Goal: Task Accomplishment & Management: Use online tool/utility

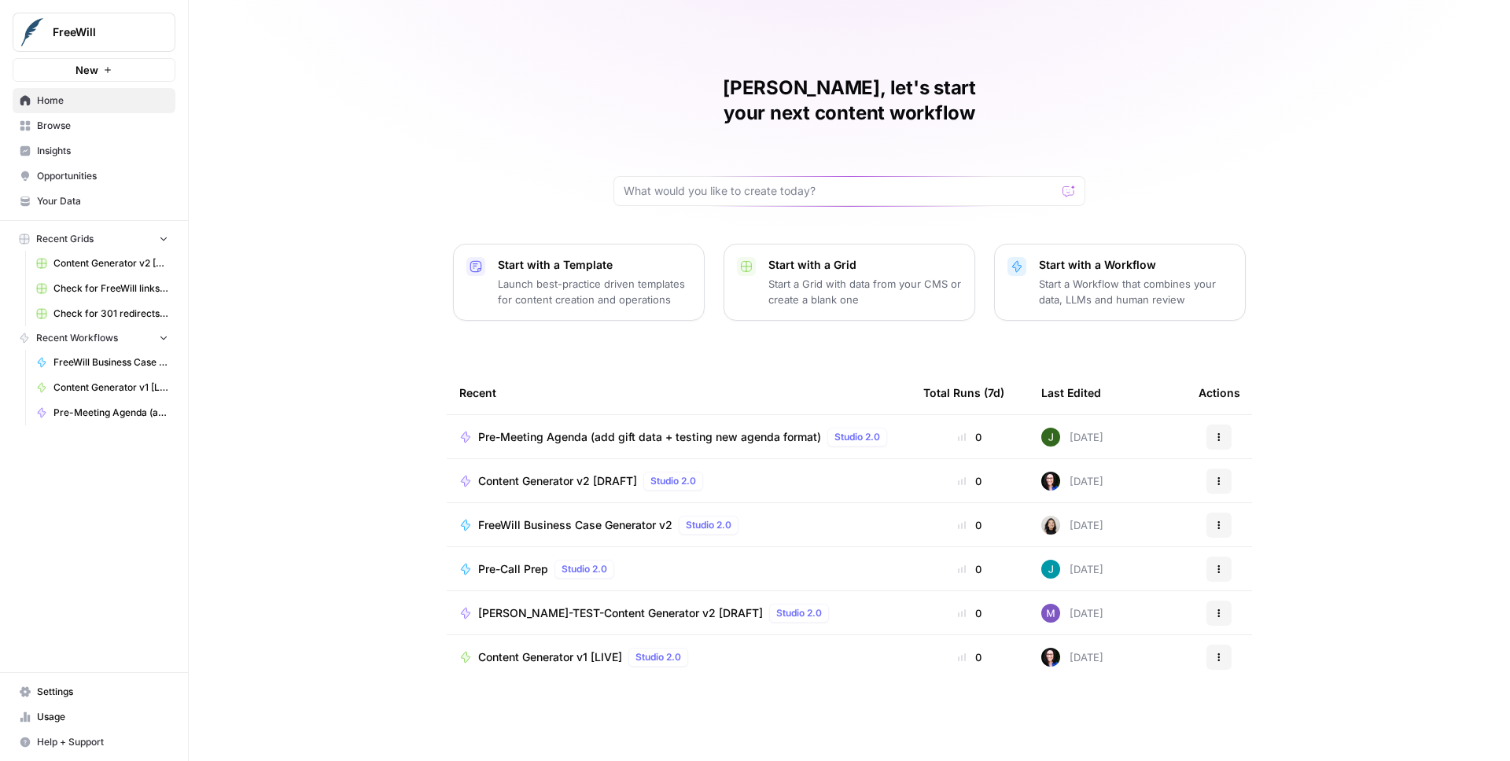
click at [110, 13] on button "FreeWill" at bounding box center [94, 32] width 163 height 39
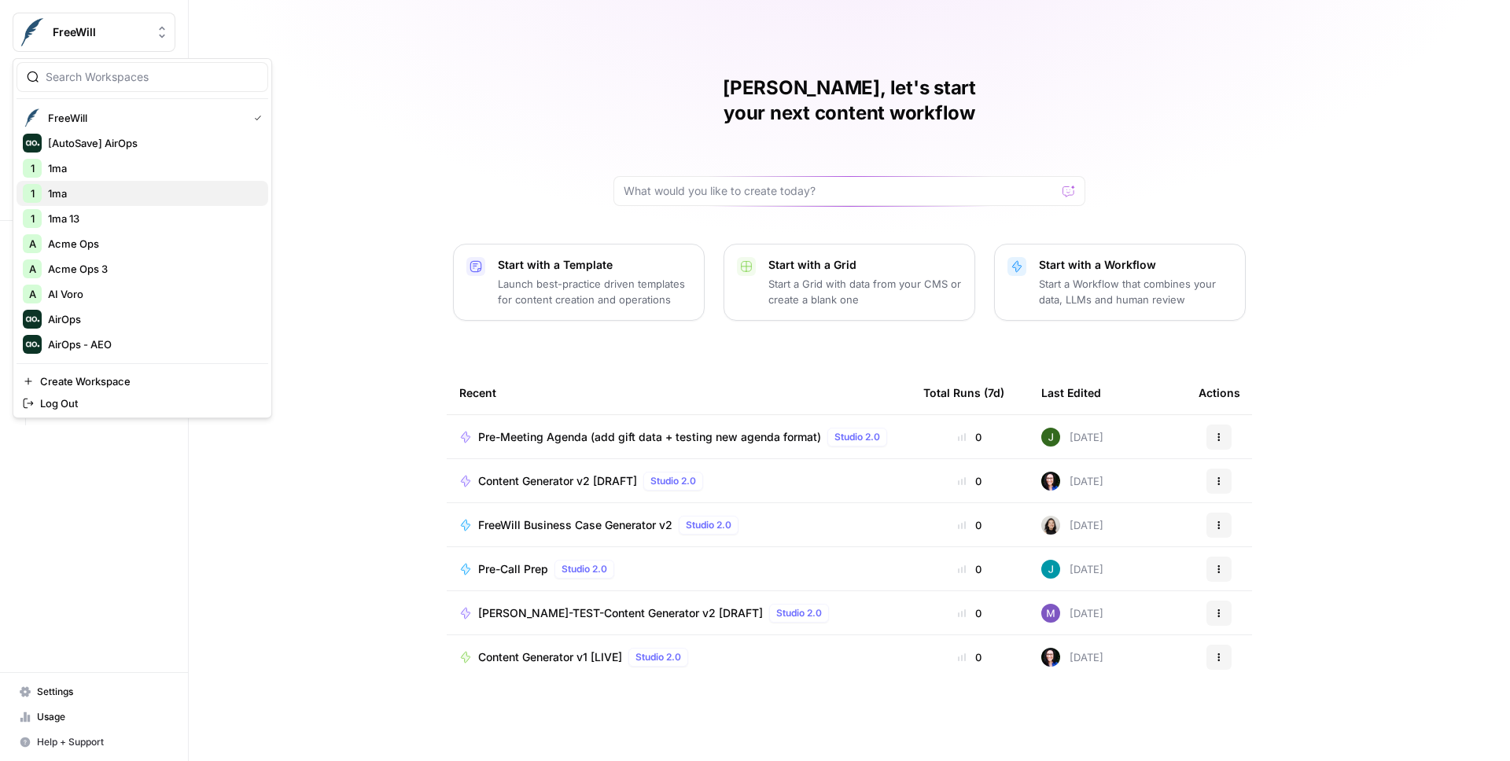
click at [73, 193] on span "1ma" at bounding box center [152, 194] width 208 height 16
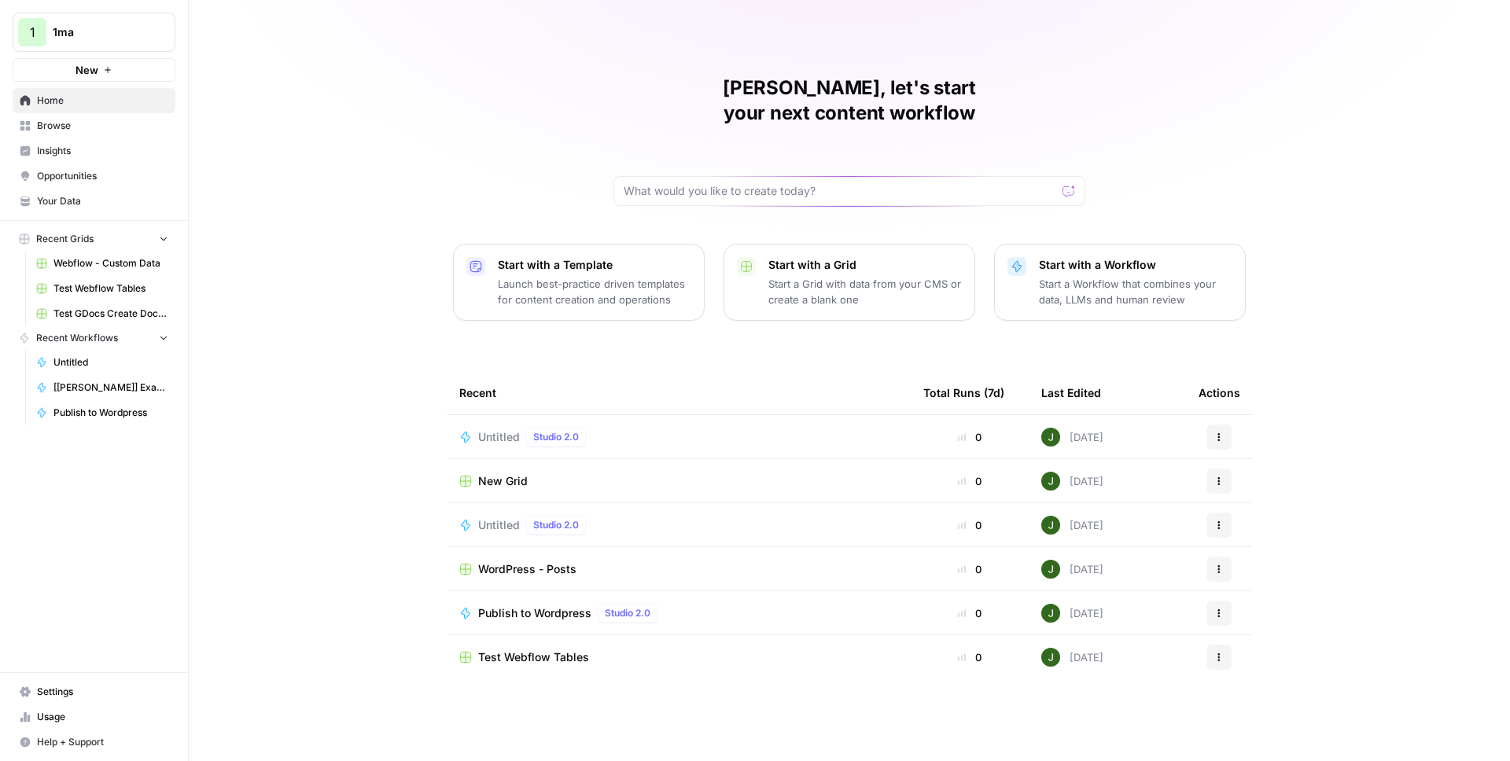
click at [506, 429] on span "Untitled" at bounding box center [499, 437] width 42 height 16
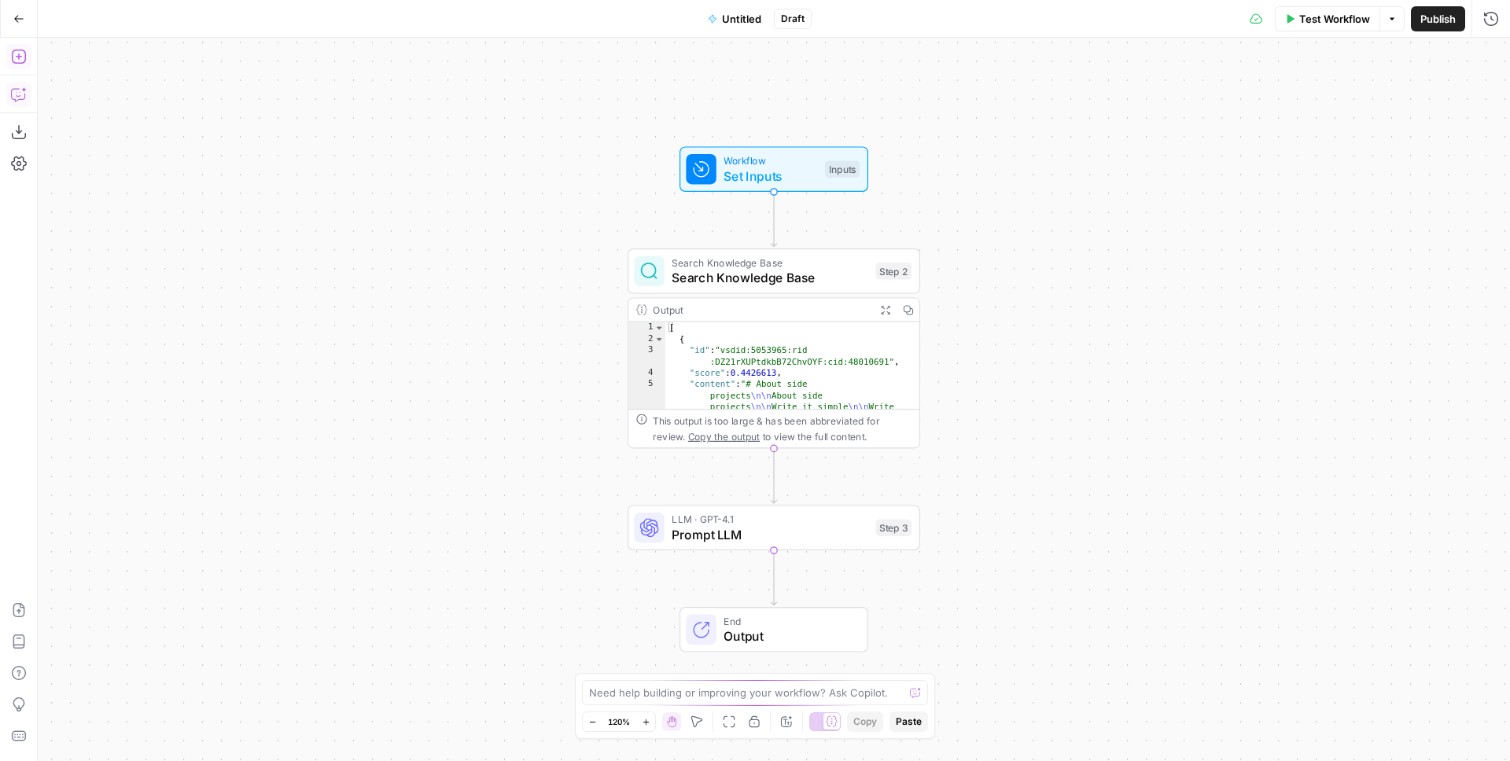
drag, startPoint x: 9, startPoint y: 51, endPoint x: 27, endPoint y: 57, distance: 18.4
click at [12, 51] on icon "button" at bounding box center [19, 57] width 16 height 16
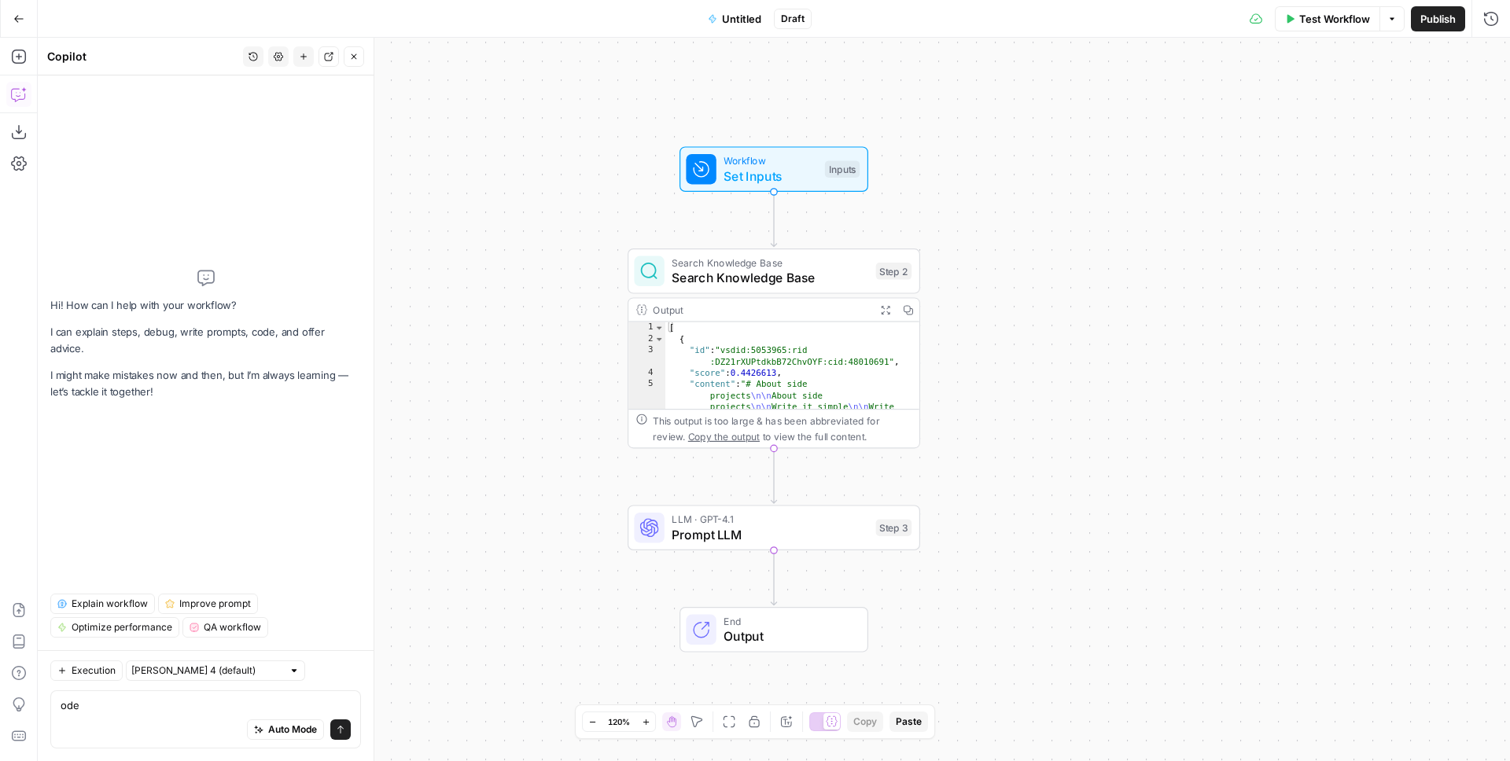
type textarea "ode"
click at [20, 95] on icon "button" at bounding box center [19, 95] width 16 height 16
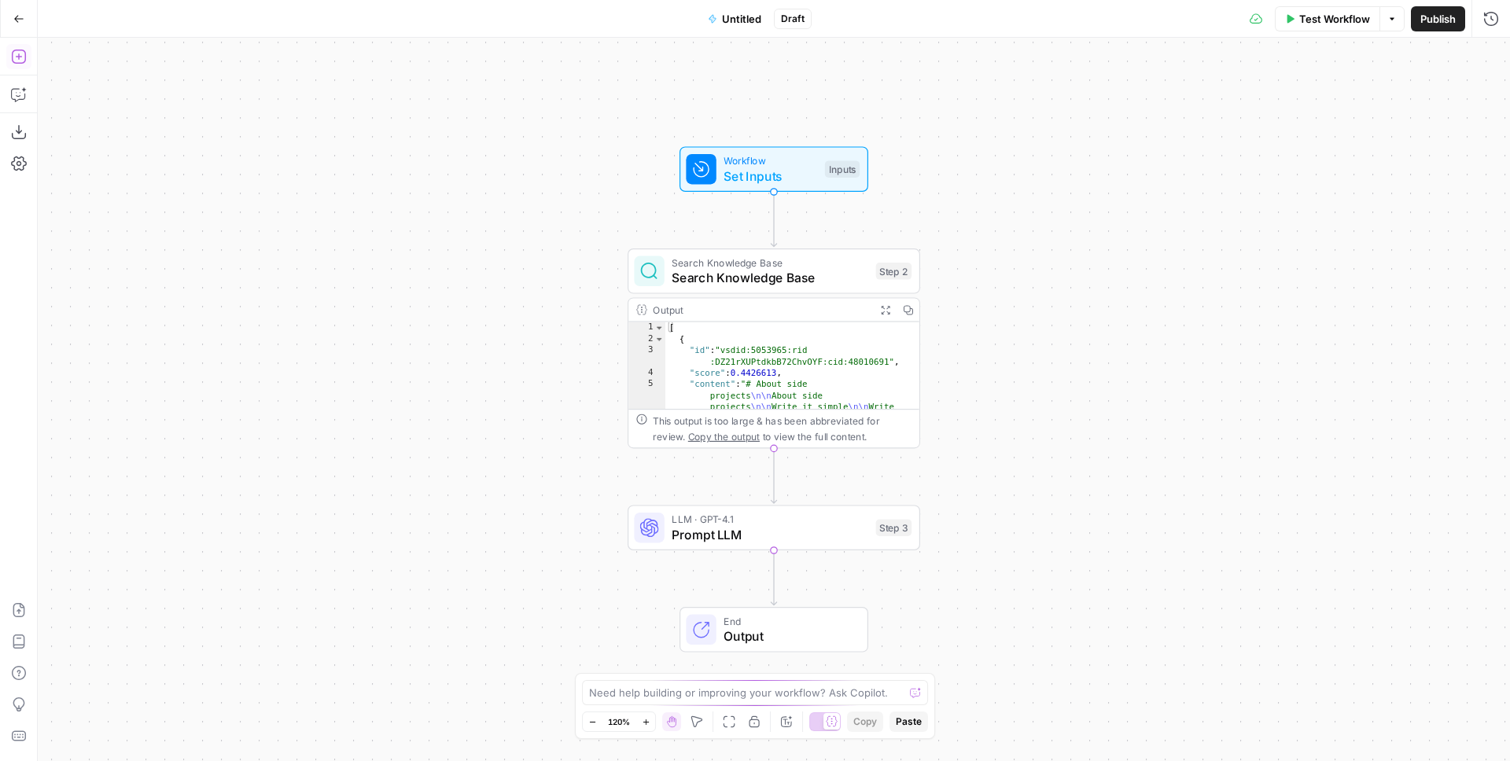
click at [12, 53] on icon "button" at bounding box center [18, 57] width 14 height 14
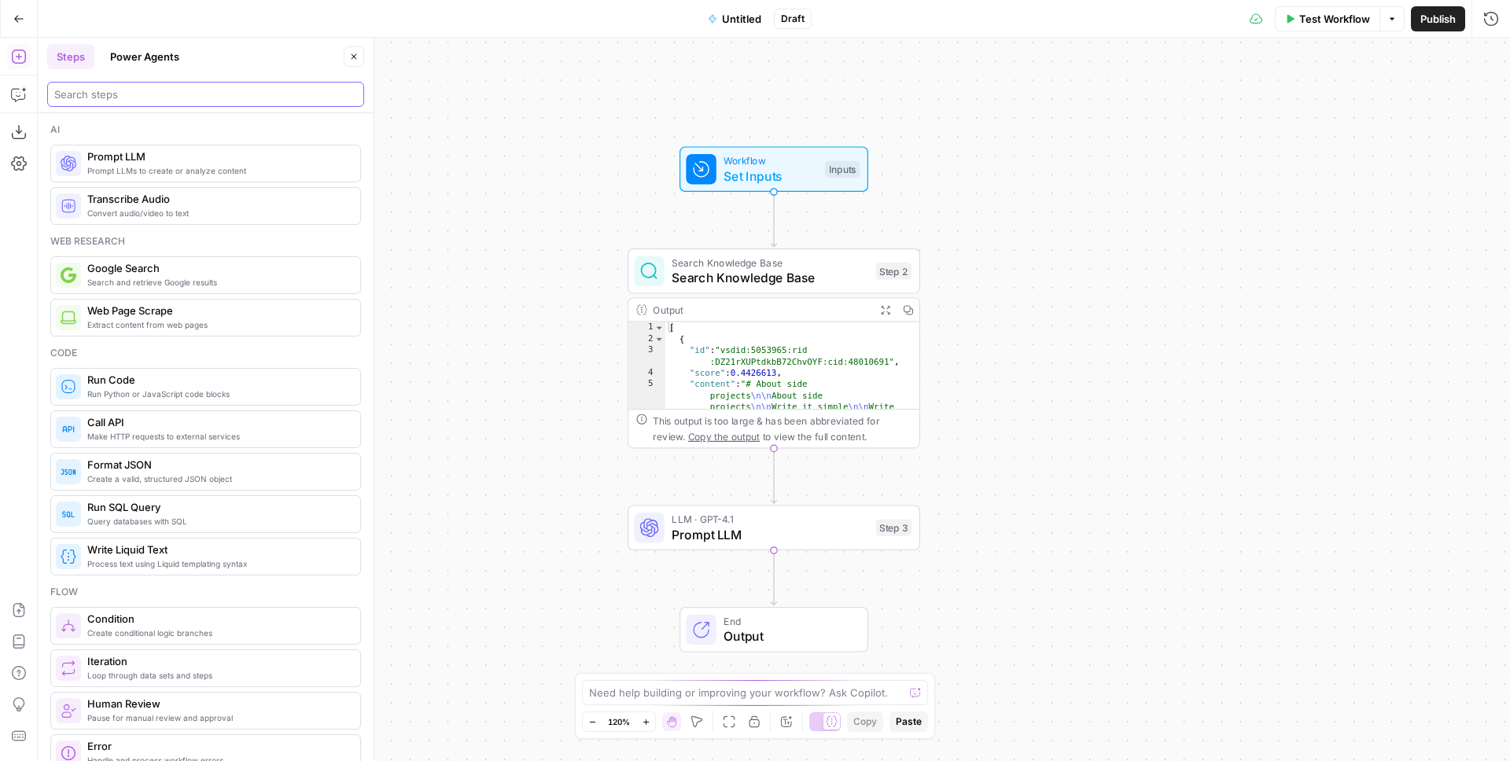
click at [119, 94] on input "search" at bounding box center [205, 95] width 303 height 16
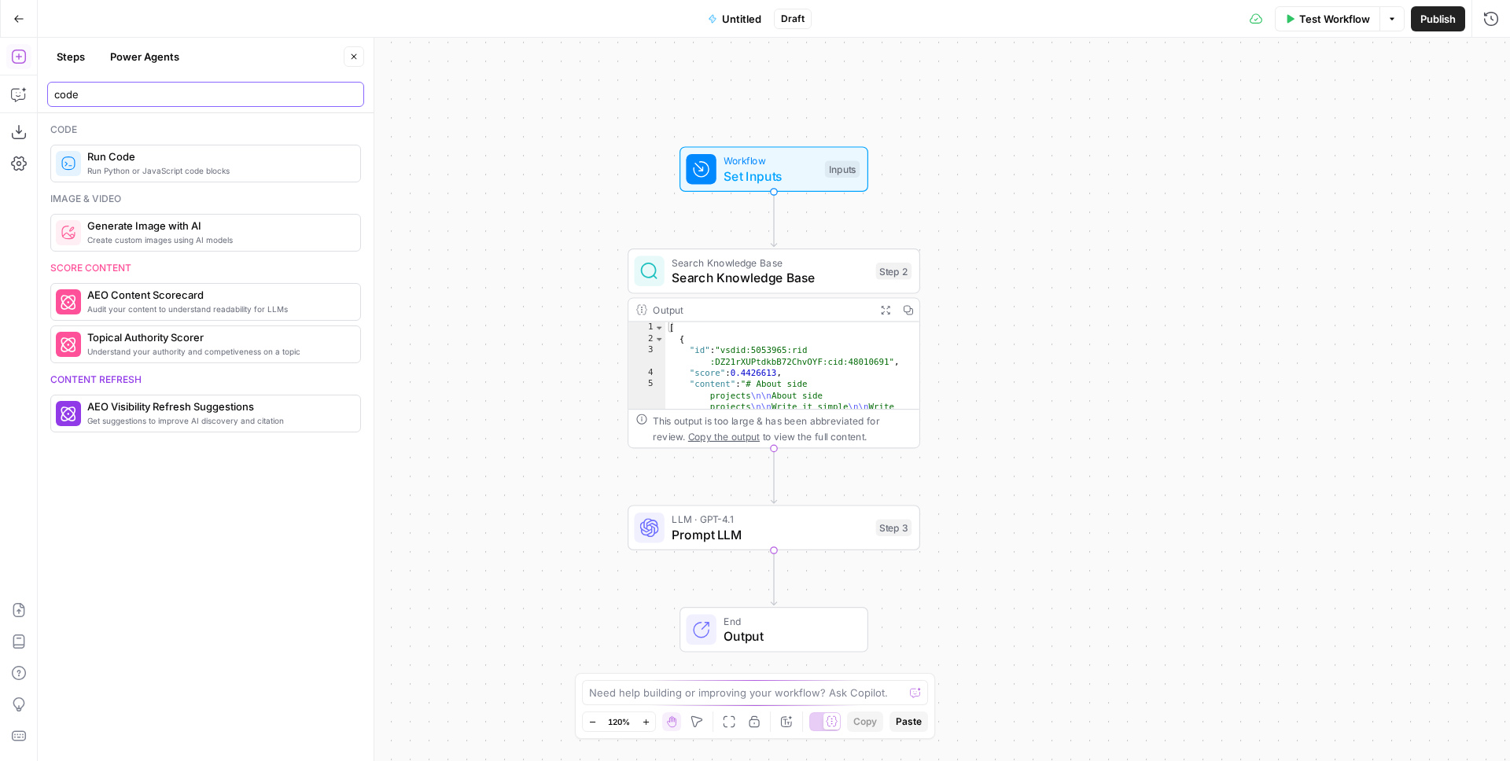
type input "code"
click at [153, 170] on span "Run Python or JavaScript code blocks" at bounding box center [217, 170] width 260 height 13
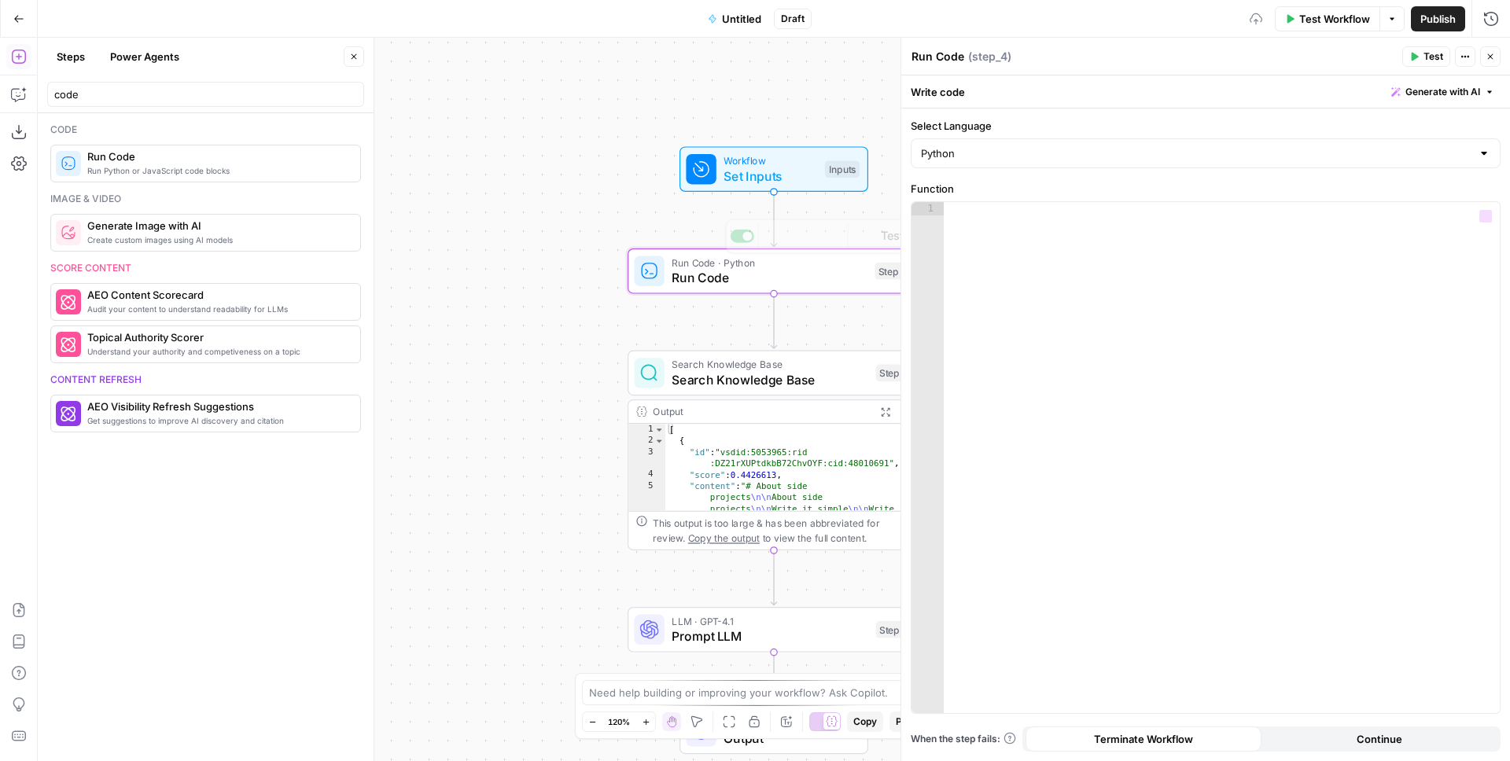
click at [1079, 197] on div "Function 1 XXXXXXXXXXXXXXXXXXXXXXXXXXXXXXXXXXXXXXXXXXXXXXXXXXXXXXXXXXXXXXXXXXXX…" at bounding box center [1206, 447] width 590 height 533
click at [1071, 236] on div at bounding box center [1222, 471] width 556 height 538
paste textarea "**********"
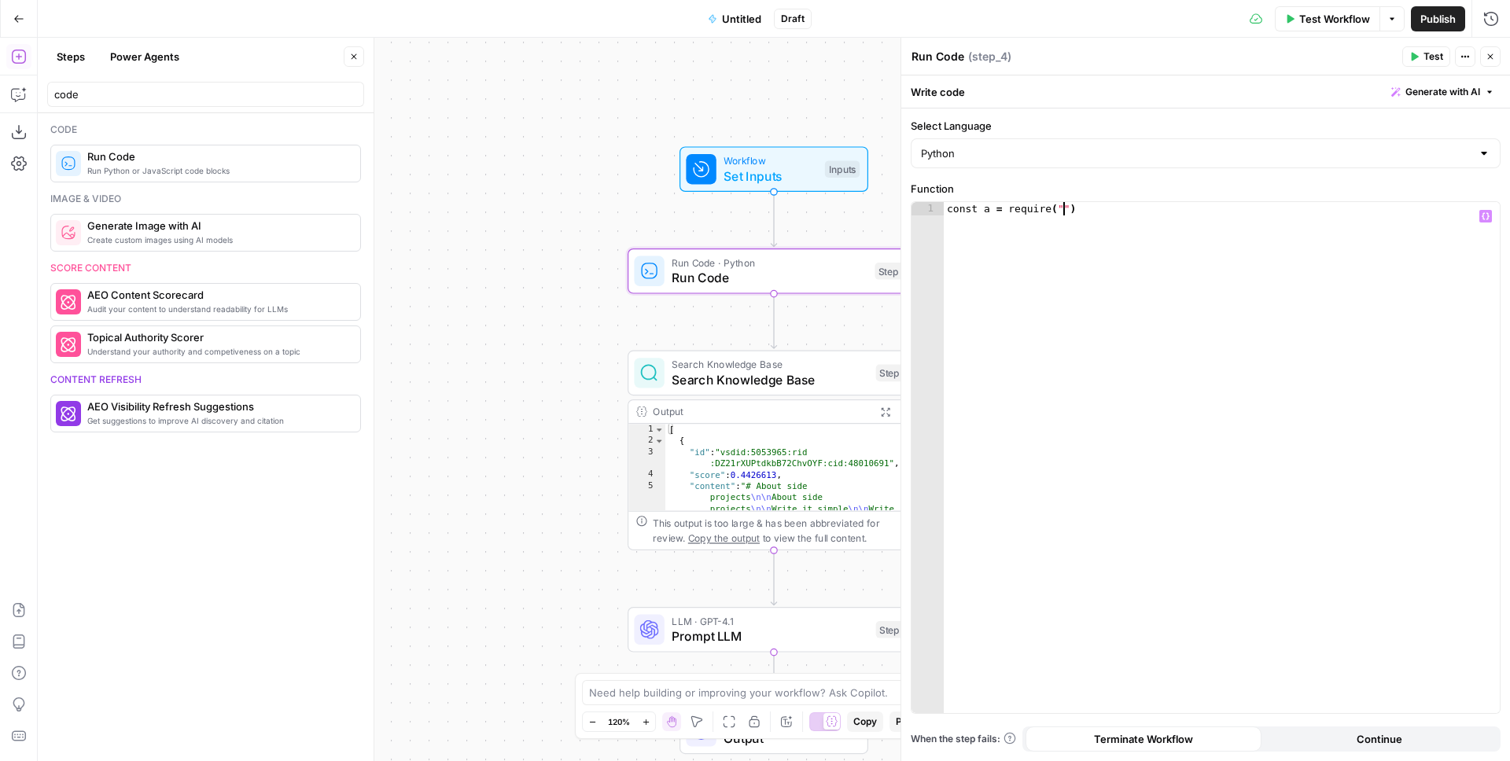
paste textarea "**********"
type textarea "**********"
click at [1424, 53] on span "Test" at bounding box center [1434, 57] width 20 height 14
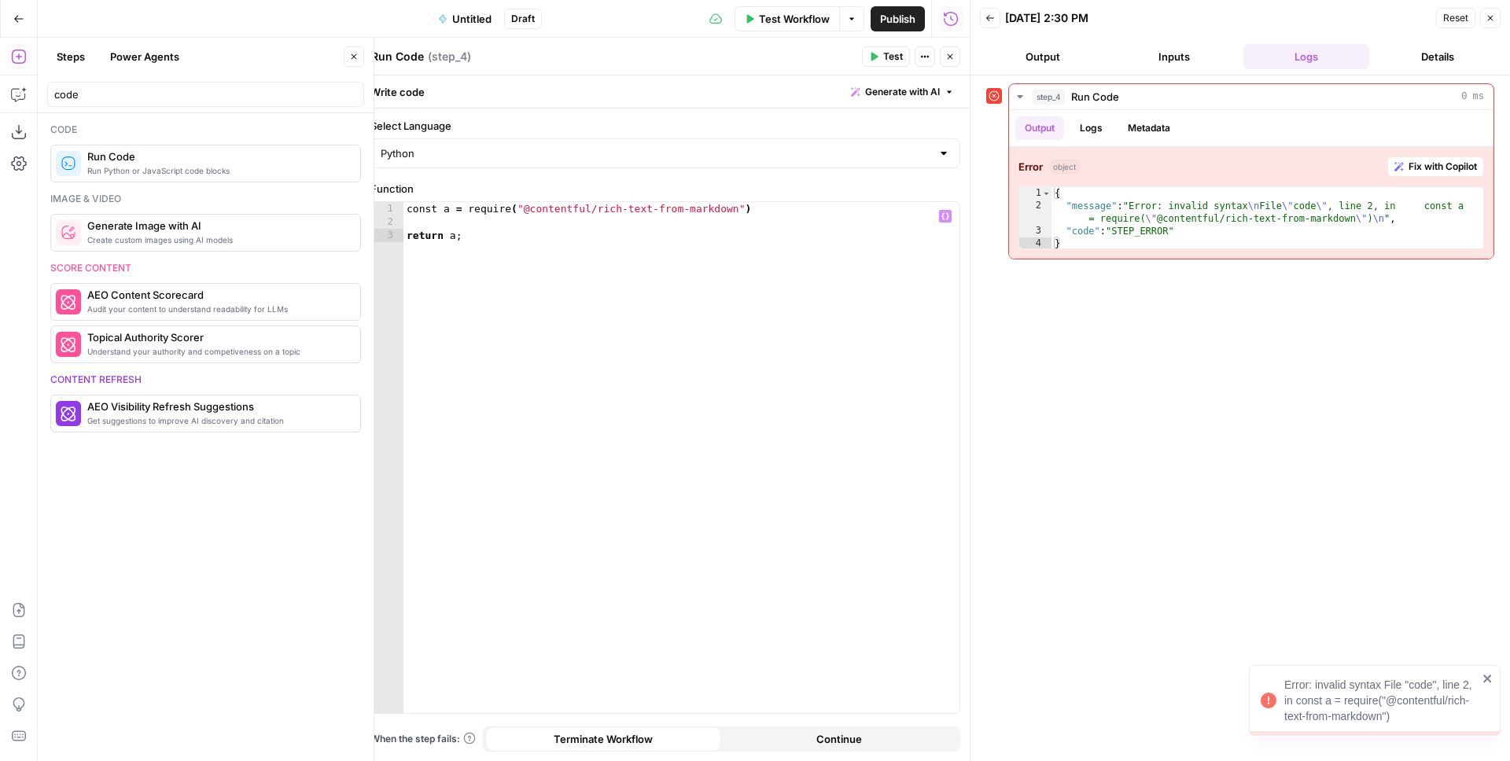
click at [820, 208] on div "const a = require ( "@contentful/rich-text-from-markdown" ) return a ;" at bounding box center [681, 471] width 556 height 538
click at [430, 205] on div "const a = require ( "@contentful/rich-text-from-markdown" ) ; return a ;" at bounding box center [681, 471] width 556 height 538
click at [455, 212] on div "const a = require ( "@contentful/rich-text-from-markdown" ) ; return a ;" at bounding box center [681, 471] width 556 height 538
click at [485, 208] on div "const a = require ( "@contentful/rich-text-from-markdown" ) ; return a ;" at bounding box center [681, 471] width 556 height 538
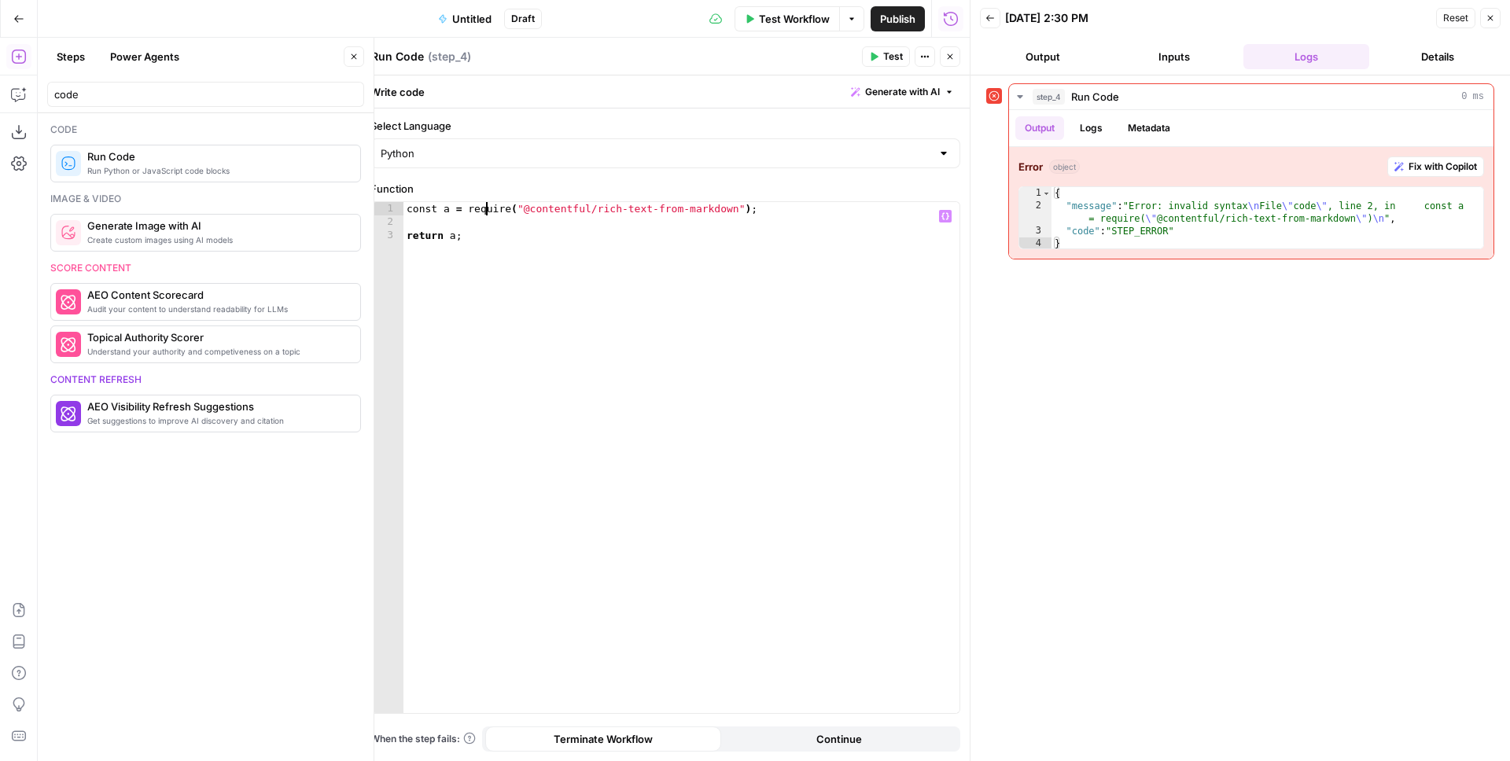
click at [485, 208] on div "const a = require ( "@contentful/rich-text-from-markdown" ) ; return a ;" at bounding box center [681, 471] width 556 height 538
click at [538, 211] on div "const a = require ( "@contentful/rich-text-from-markdown" ) ; return a ;" at bounding box center [681, 471] width 556 height 538
click at [889, 60] on span "Test" at bounding box center [893, 57] width 20 height 14
click at [492, 235] on div "const a = require ( "@contentful/rich-text-from-markdown" ) ; return a ;" at bounding box center [681, 471] width 556 height 538
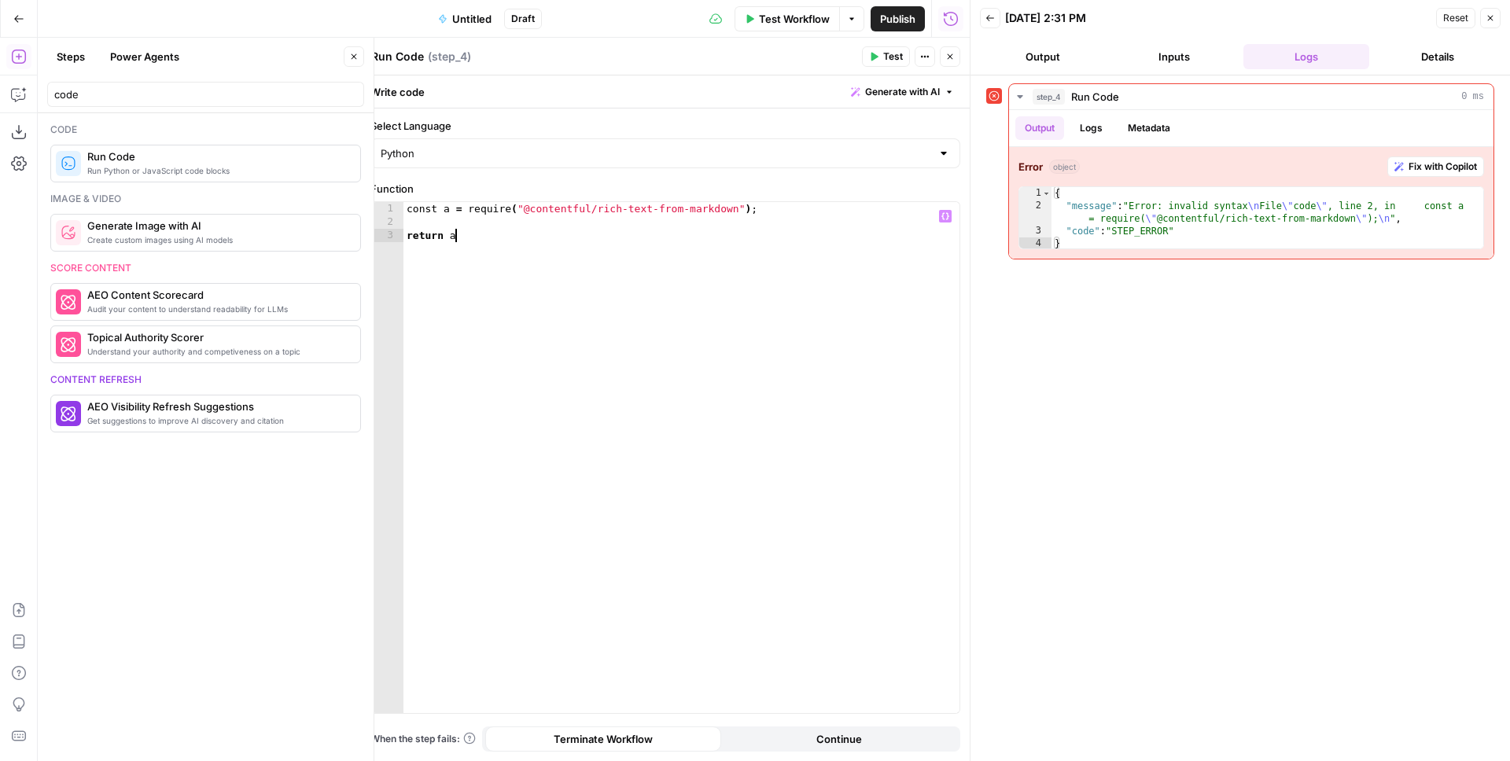
scroll to position [0, 4]
click at [628, 202] on div "const a = require ( "@contentful/rich-text-from-markdown" ) ; return a ( ) ;" at bounding box center [681, 471] width 556 height 538
click at [883, 52] on span "Test" at bounding box center [893, 57] width 20 height 14
click at [541, 210] on div "const a = require ( "@contentful/rich-text-from-markdown" ) ; return a ( ) ;" at bounding box center [681, 471] width 556 height 538
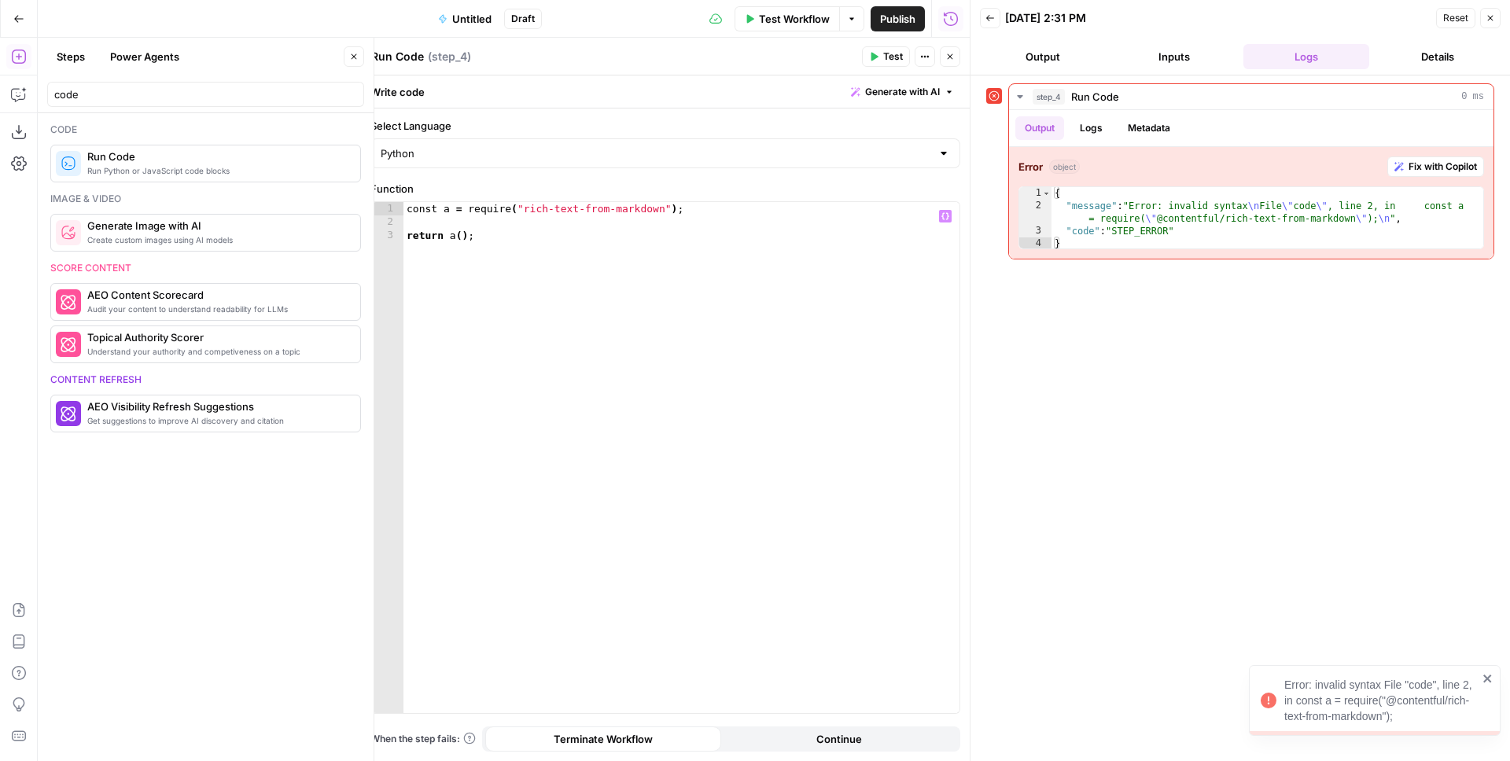
click at [901, 47] on button "Test" at bounding box center [886, 56] width 48 height 20
click at [510, 215] on div "const a = require ( "rich-text-from-markdown" ) ; return a ( ) ;" at bounding box center [681, 471] width 556 height 538
click at [416, 208] on div "const a = require ( "rich-text-from-markdown" ) ; return a ( ) ;" at bounding box center [681, 471] width 556 height 538
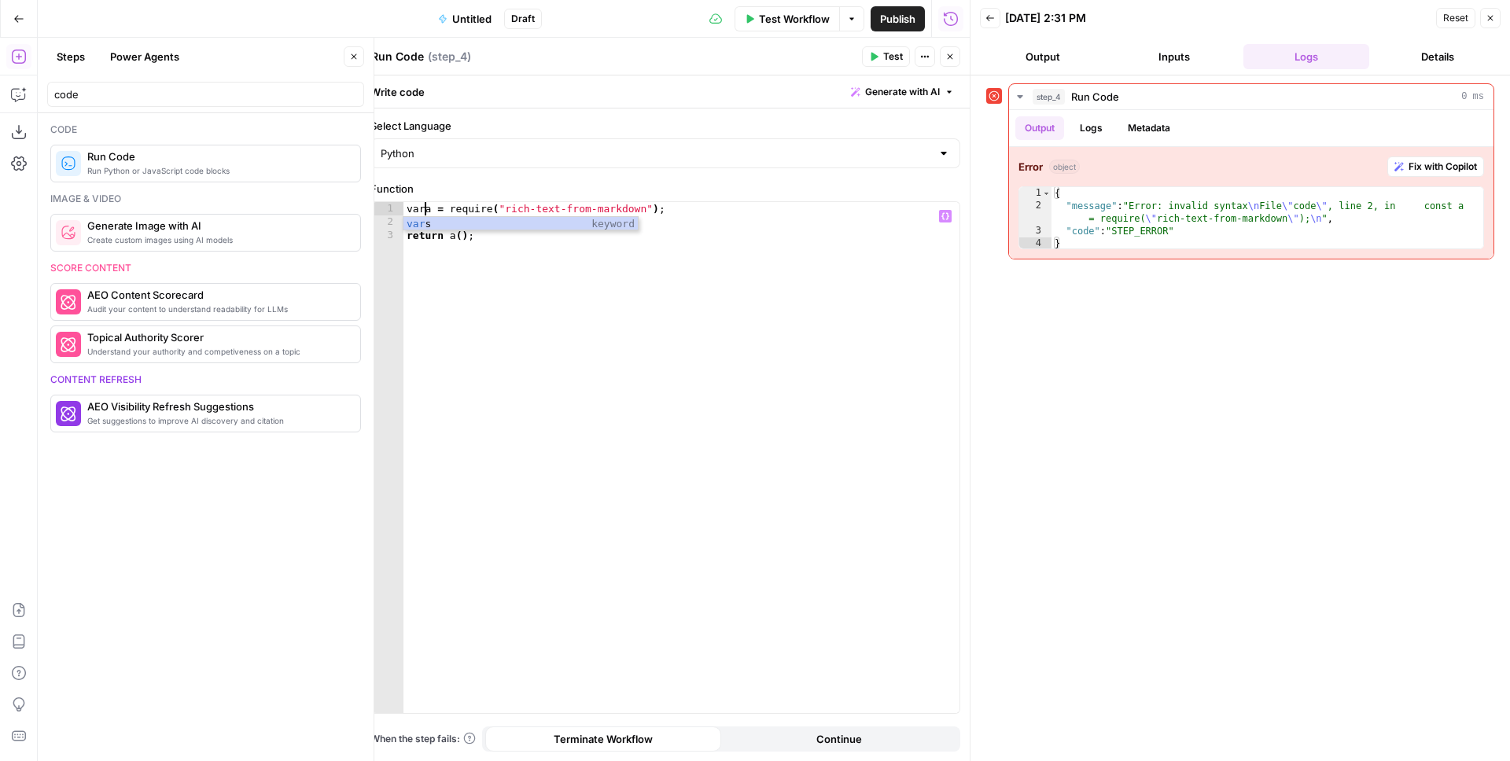
scroll to position [0, 2]
click at [694, 239] on div "var a = require ( "rich-text-from-markdown" ) ; return a ( ) ;" at bounding box center [681, 471] width 556 height 538
type textarea "**********"
click at [750, 217] on div "var a = require ( "rich-text-from-markdown" ) ; return a ( ) ;" at bounding box center [681, 471] width 556 height 538
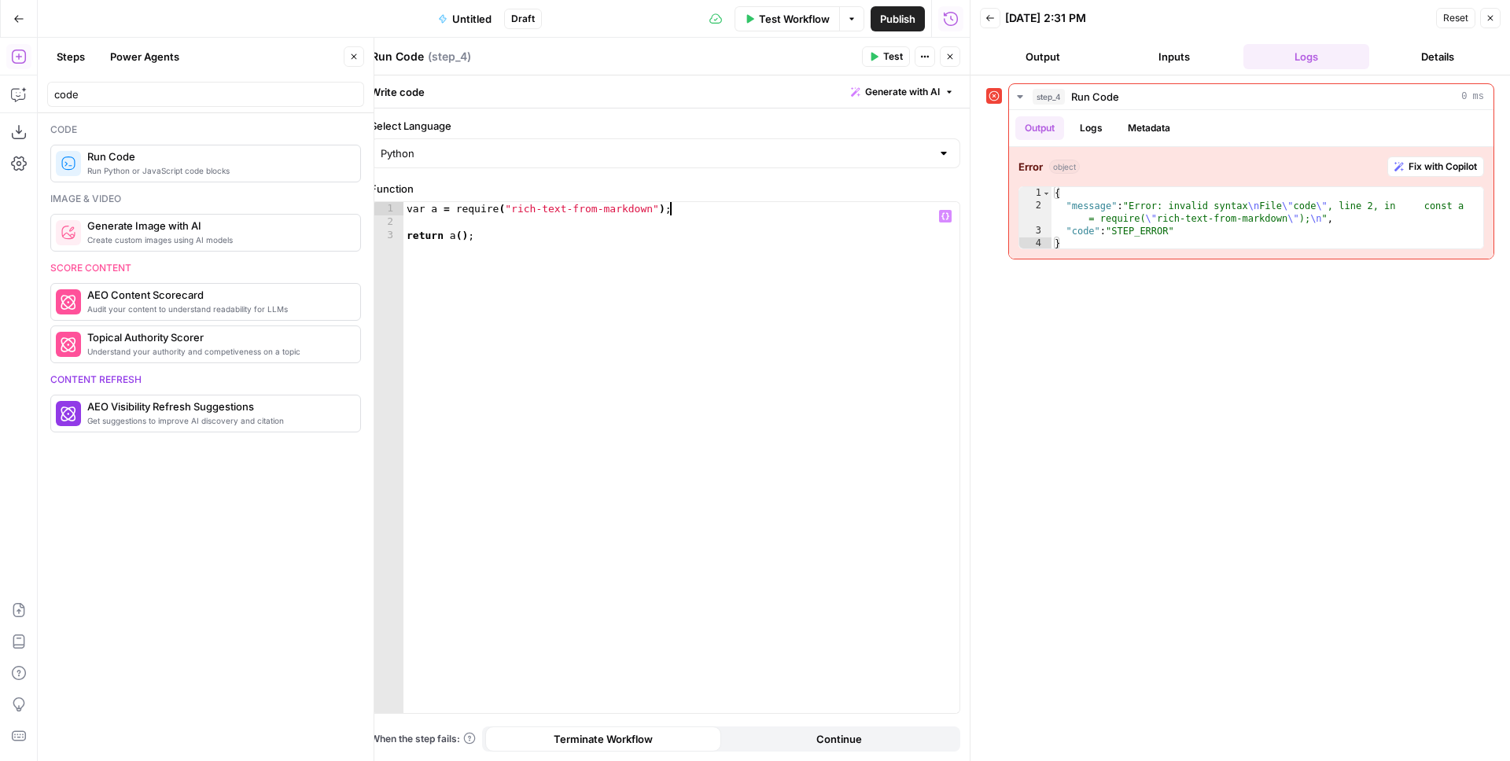
click at [757, 208] on div "var a = require ( "rich-text-from-markdown" ) ; return a ( ) ;" at bounding box center [681, 471] width 556 height 538
type textarea "**********"
click at [435, 162] on div "Python" at bounding box center [665, 153] width 590 height 30
click at [426, 211] on span "Python" at bounding box center [663, 215] width 525 height 16
type input "Python"
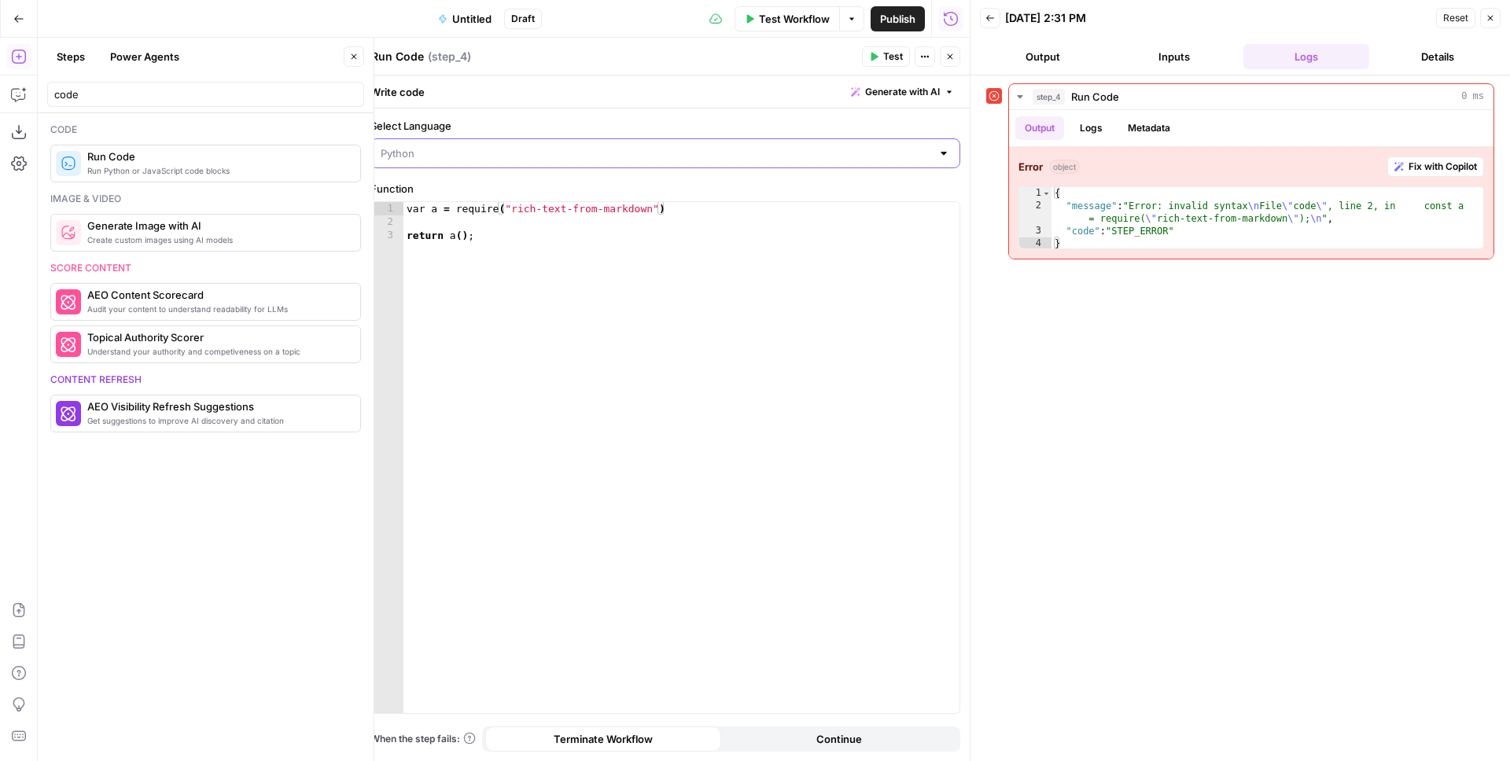
click at [429, 155] on input "Select Language" at bounding box center [656, 154] width 551 height 16
click at [427, 187] on span "JavaScript" at bounding box center [671, 193] width 540 height 16
type input "JavaScript"
click at [422, 212] on div "var a = require ( "rich-text-from-markdown" ) return a ( ) ;" at bounding box center [681, 471] width 556 height 538
click at [421, 211] on div "var a = require ( "rich-text-from-markdown" ) return a ( ) ;" at bounding box center [681, 471] width 556 height 538
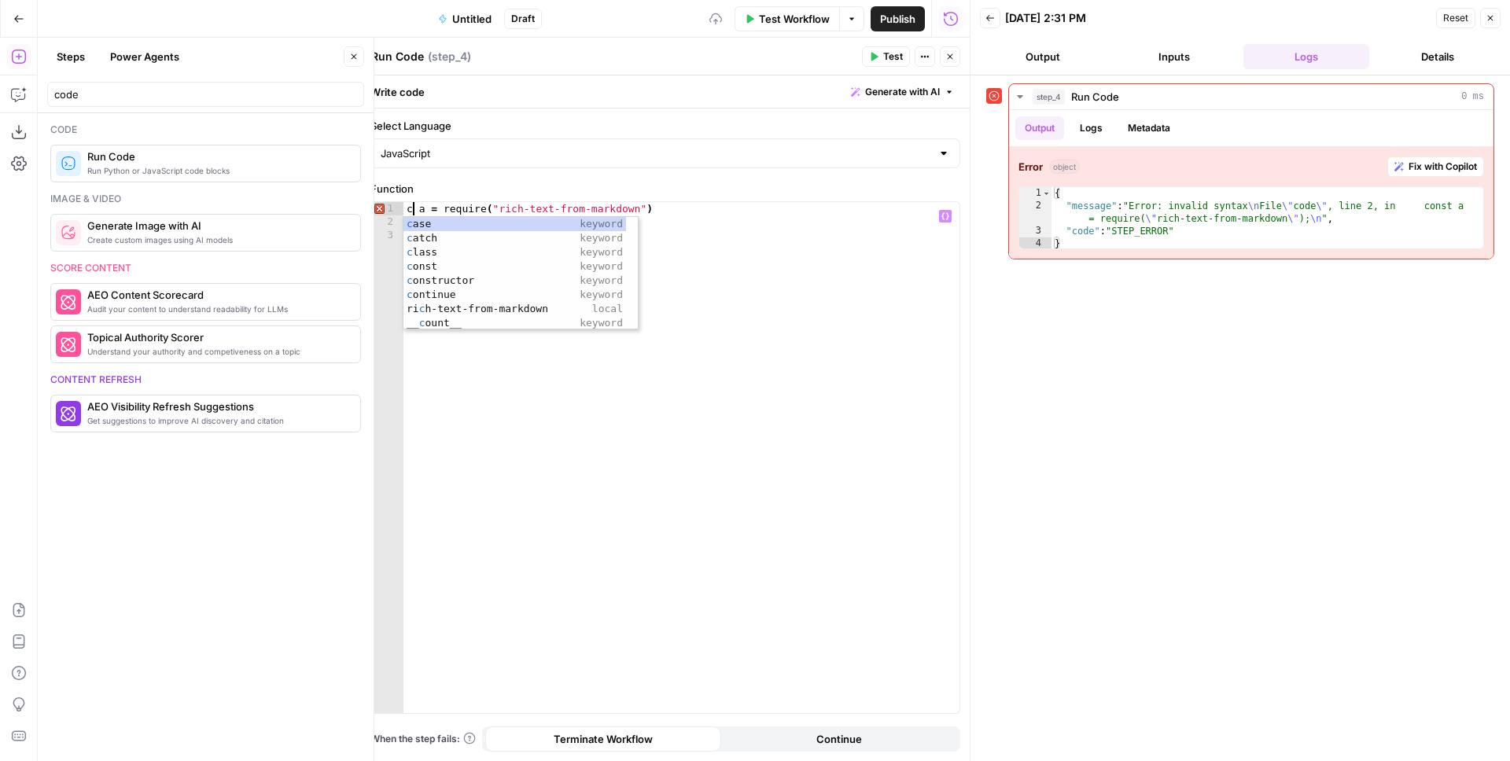
scroll to position [0, 2]
click at [553, 200] on div "**********" at bounding box center [665, 447] width 590 height 533
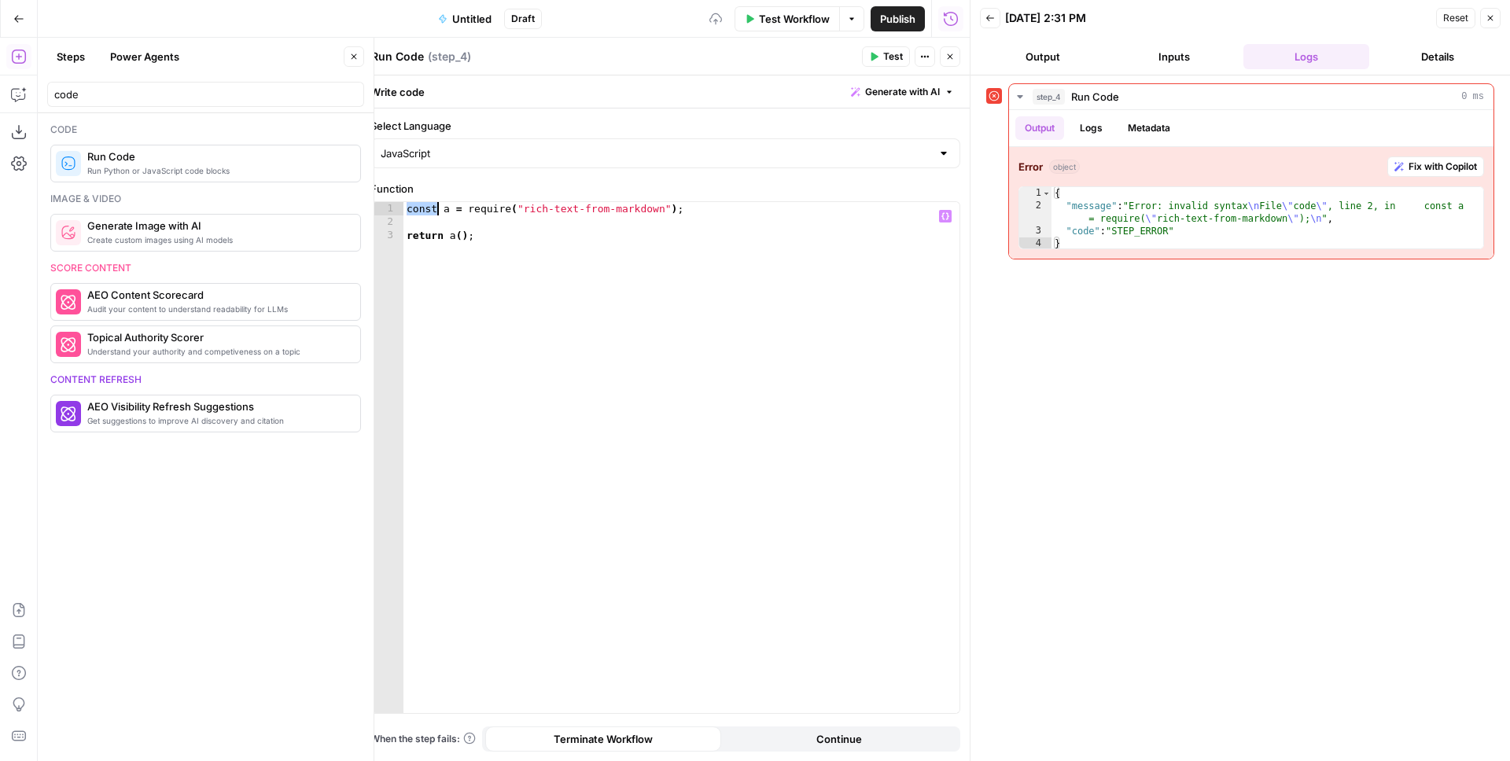
type textarea "**********"
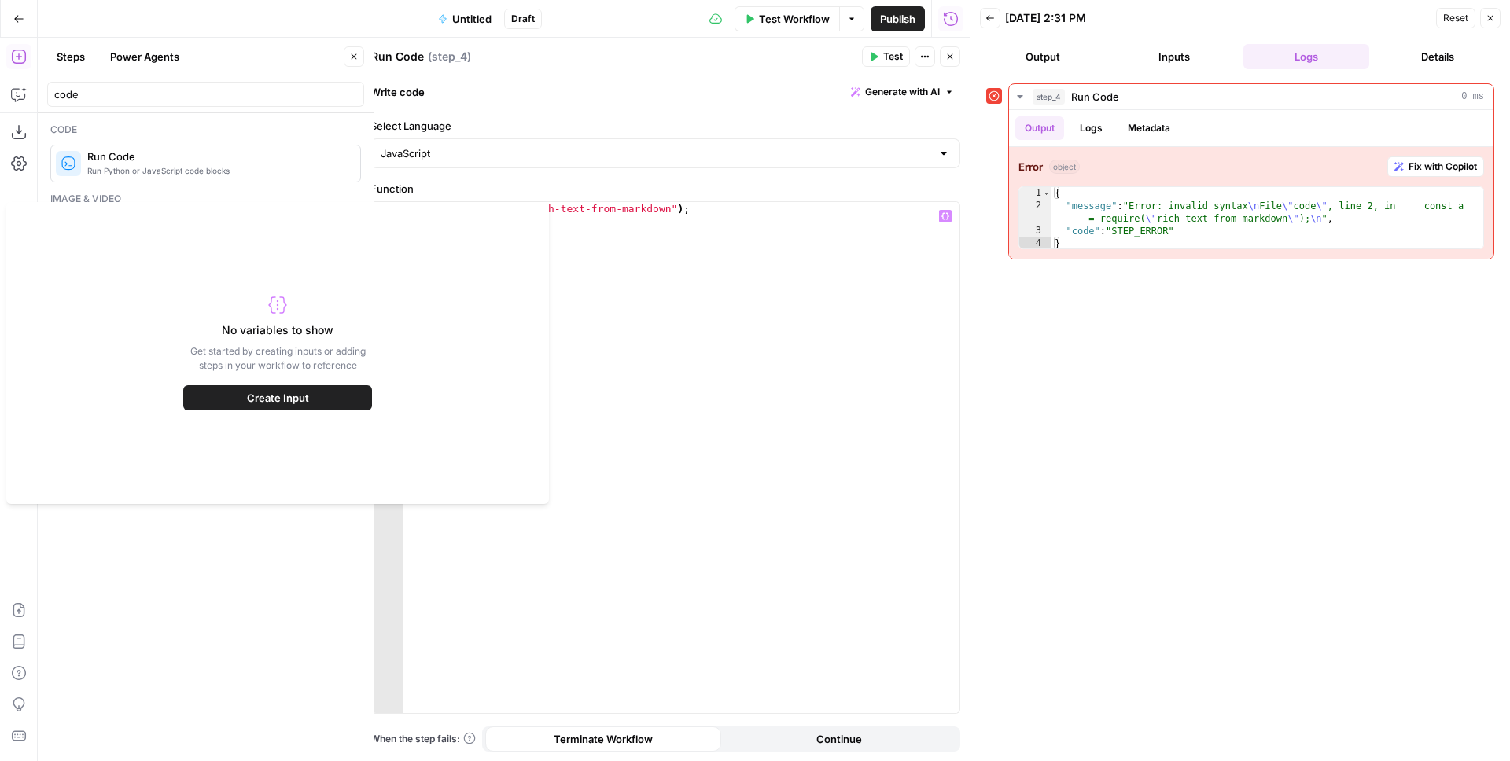
click at [640, 224] on div "const a = require ( "/rich-text-from-markdown" ) ; return a ( ) ;" at bounding box center [681, 471] width 556 height 538
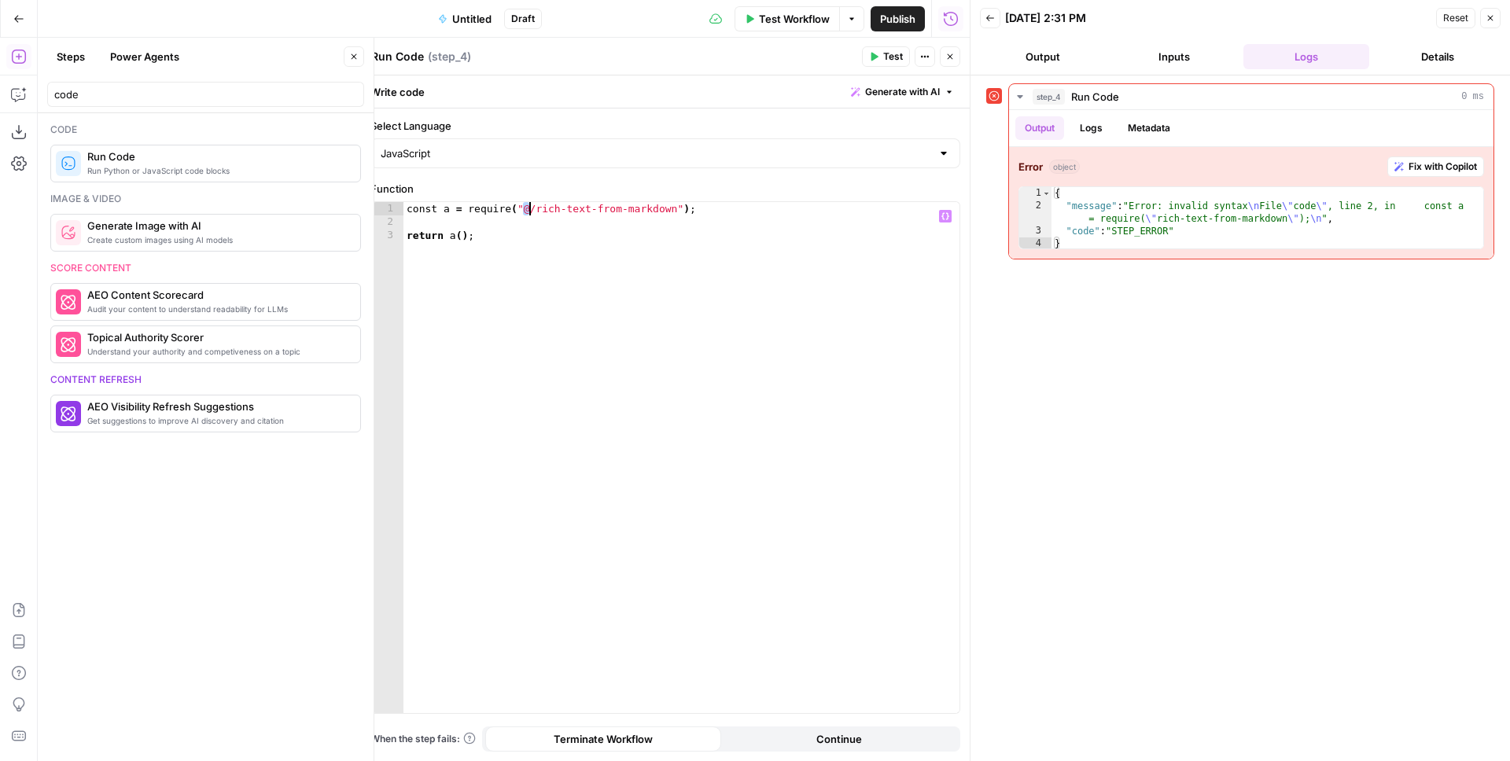
type textarea "**********"
click at [735, 219] on div "const a = require ( "@contentful/rich-text-from-markdown" ) ; return a ( ) ;" at bounding box center [681, 471] width 556 height 538
click at [881, 54] on button "Test" at bounding box center [886, 56] width 48 height 20
click at [510, 234] on div "const a = require ( "@contentful/rich-text-from-markdown" ) ; return a ( ) ;" at bounding box center [681, 471] width 556 height 538
type textarea "*********"
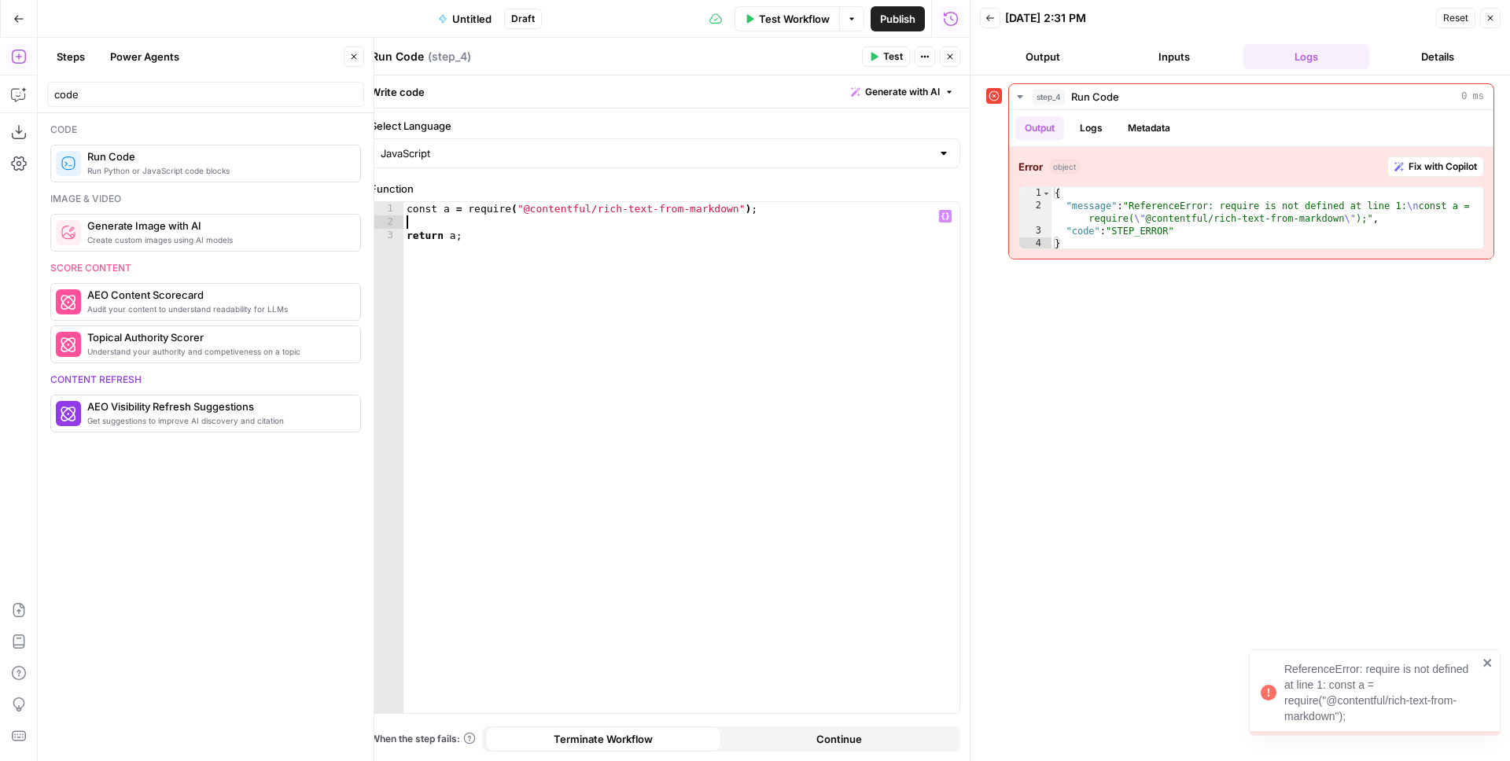
click at [795, 223] on div "const a = require ( "@contentful/rich-text-from-markdown" ) ; return a ;" at bounding box center [681, 471] width 556 height 538
click at [474, 213] on div "const a = require ( "@contentful/rich-text-from-markdown" ) ; return a ;" at bounding box center [681, 471] width 556 height 538
click at [887, 53] on span "Test" at bounding box center [893, 57] width 20 height 14
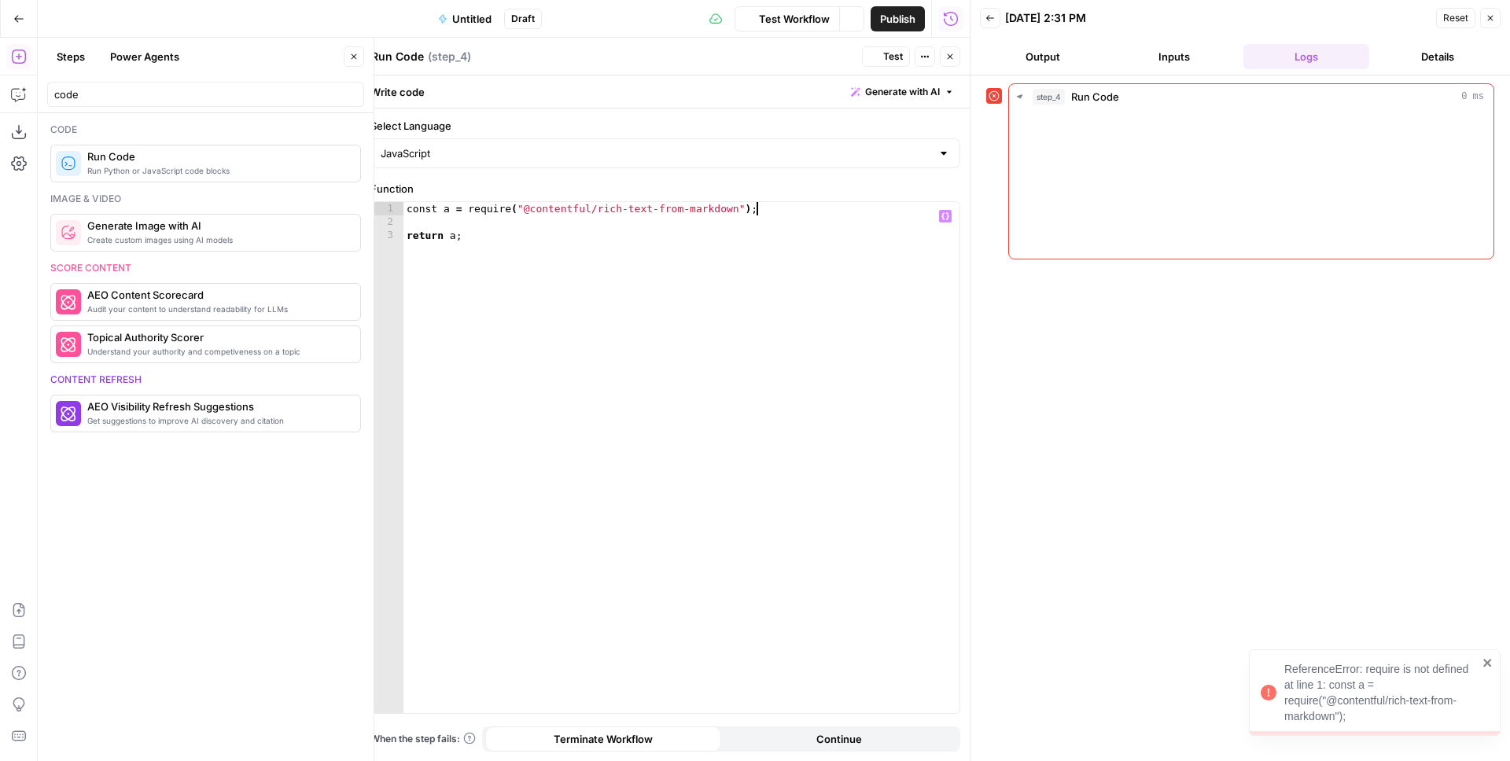
click at [779, 209] on div "const a = require ( "@contentful/rich-text-from-markdown" ) ; return a ;" at bounding box center [681, 471] width 556 height 538
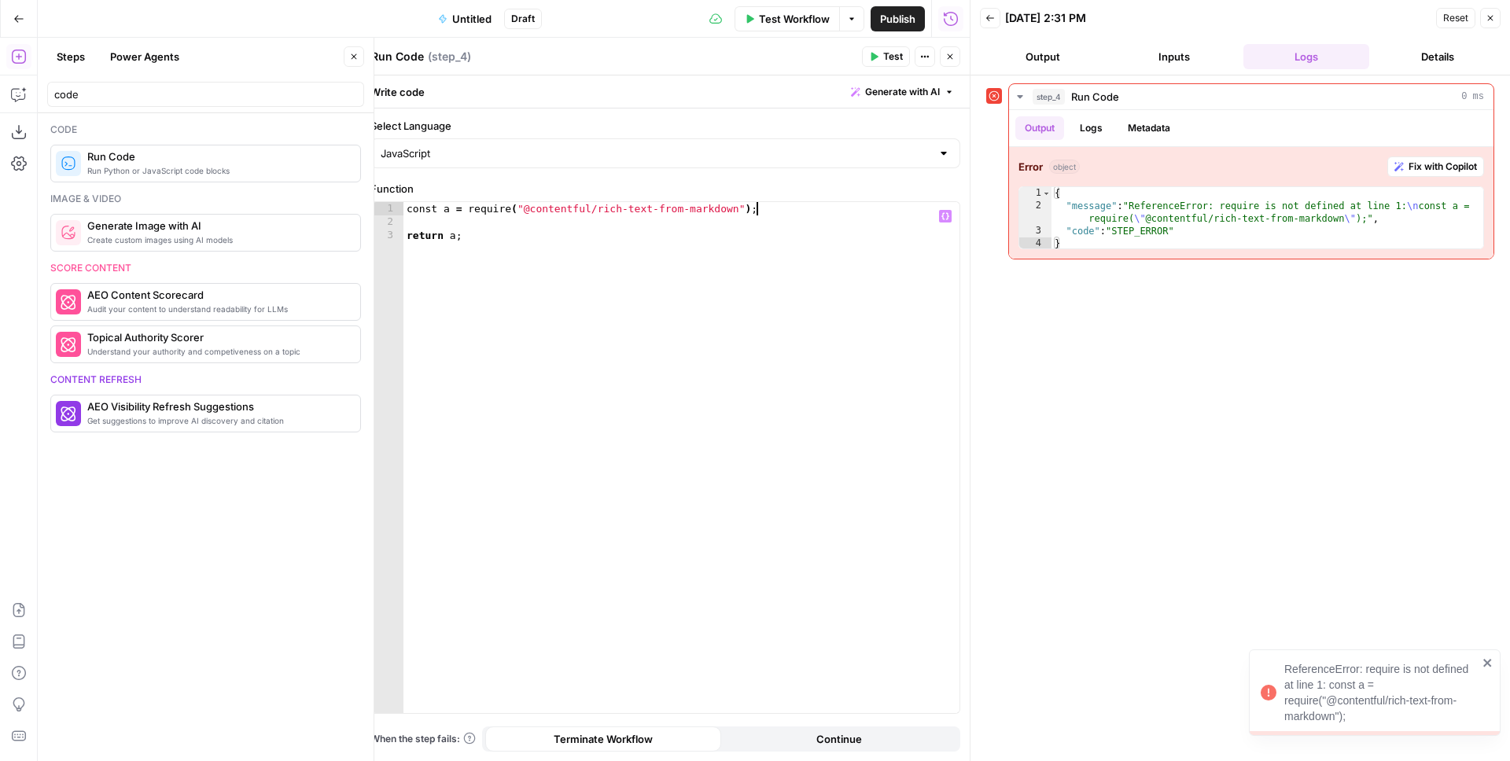
type textarea "**********"
click at [883, 82] on button "Generate with AI" at bounding box center [903, 92] width 116 height 20
click at [879, 59] on button "Test" at bounding box center [886, 56] width 48 height 20
click at [481, 209] on div "const a = require ( "@contentful/rich-text-from-markdown" ) return a ;" at bounding box center [681, 471] width 556 height 538
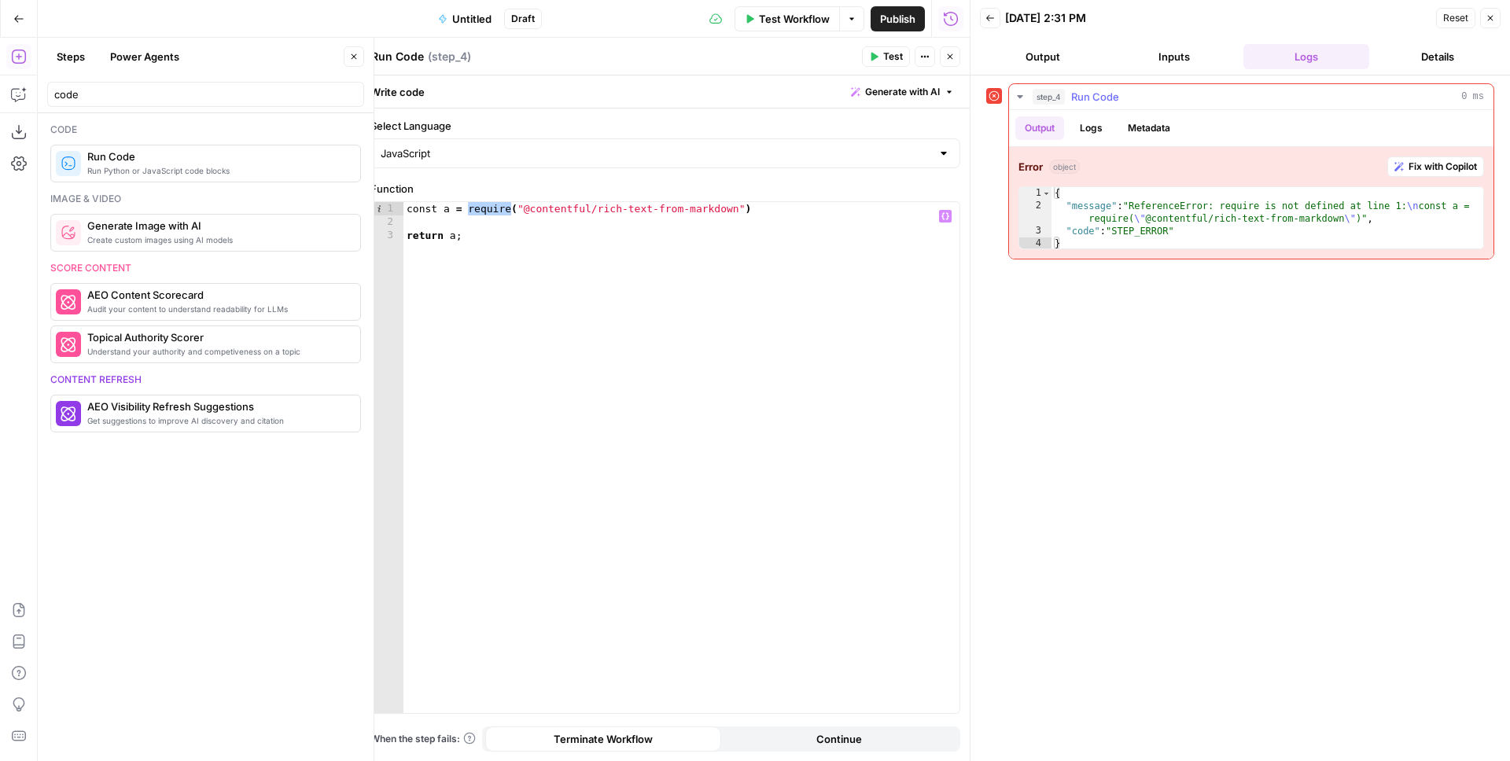
click at [1431, 168] on span "Fix with Copilot" at bounding box center [1443, 167] width 68 height 14
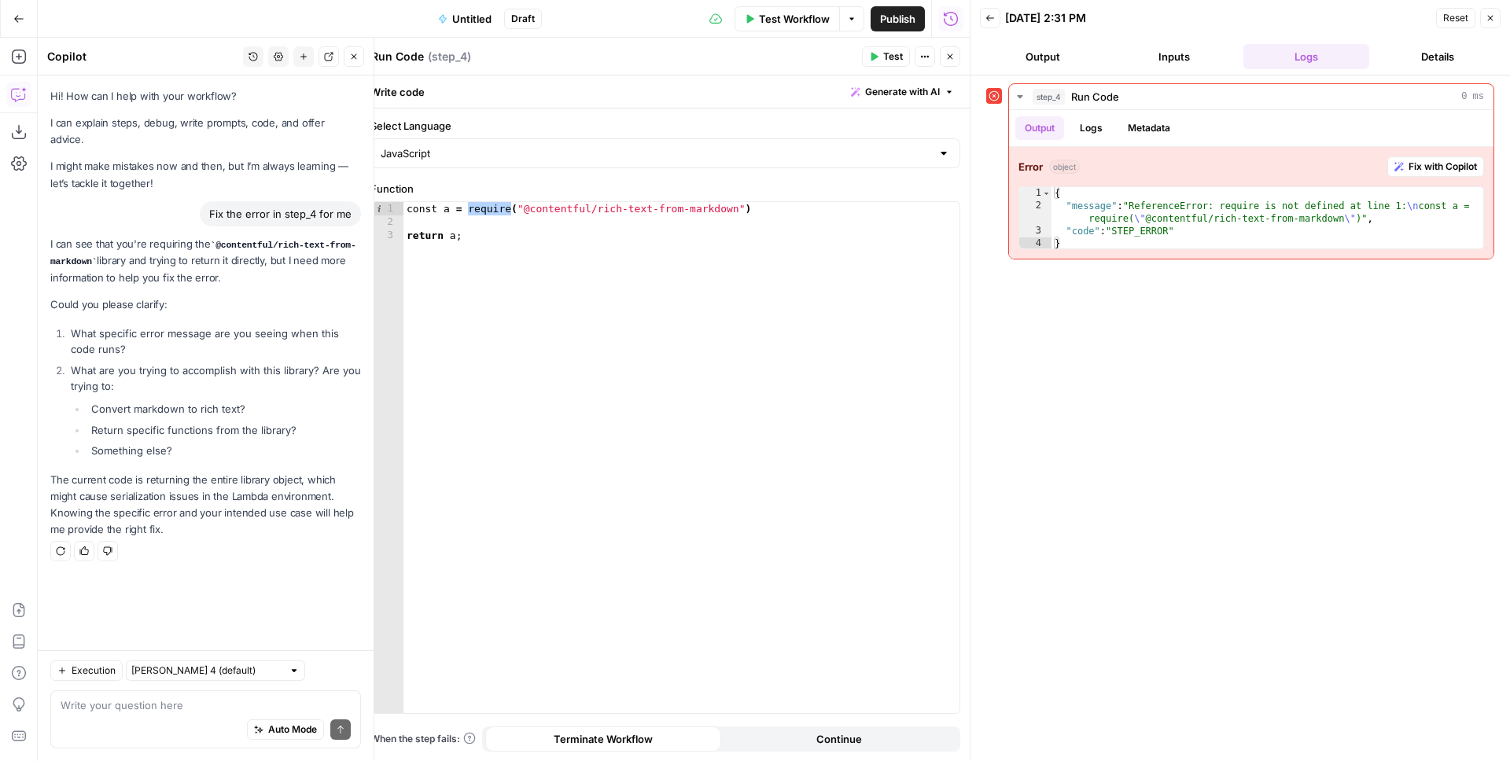
click at [141, 695] on div "Write your question here Auto Mode Send" at bounding box center [205, 720] width 311 height 58
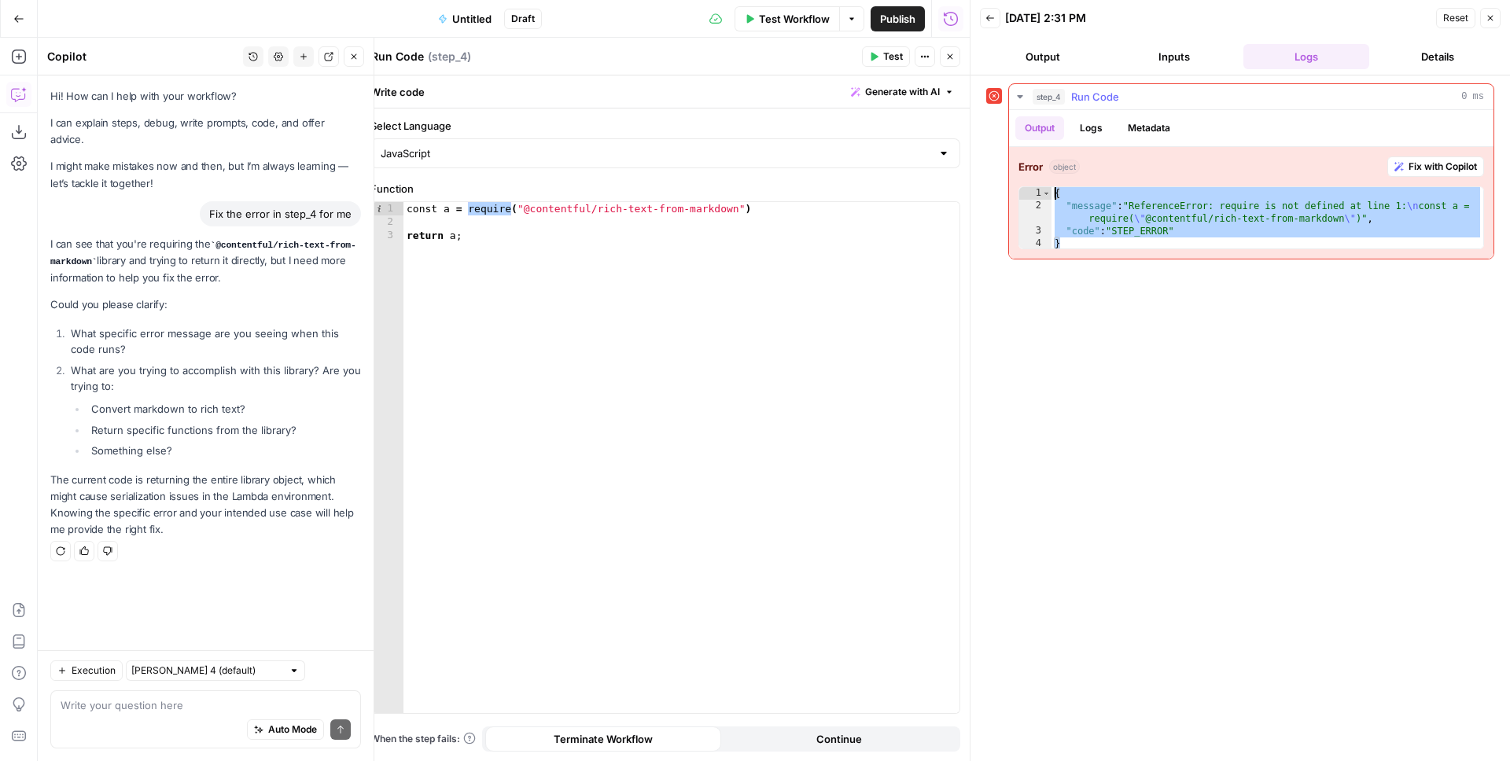
drag, startPoint x: 1092, startPoint y: 234, endPoint x: 1026, endPoint y: 186, distance: 82.3
click at [1026, 186] on div "* 1 2 3 4 { "message" : "ReferenceError: require is not defined at line 1: \n c…" at bounding box center [1252, 217] width 466 height 63
type textarea "**********"
click at [62, 717] on div "Write your question here Auto Mode Send" at bounding box center [205, 720] width 311 height 58
paste textarea "{ "message": "ReferenceError: require is not defined at line 1:\nconst a = requ…"
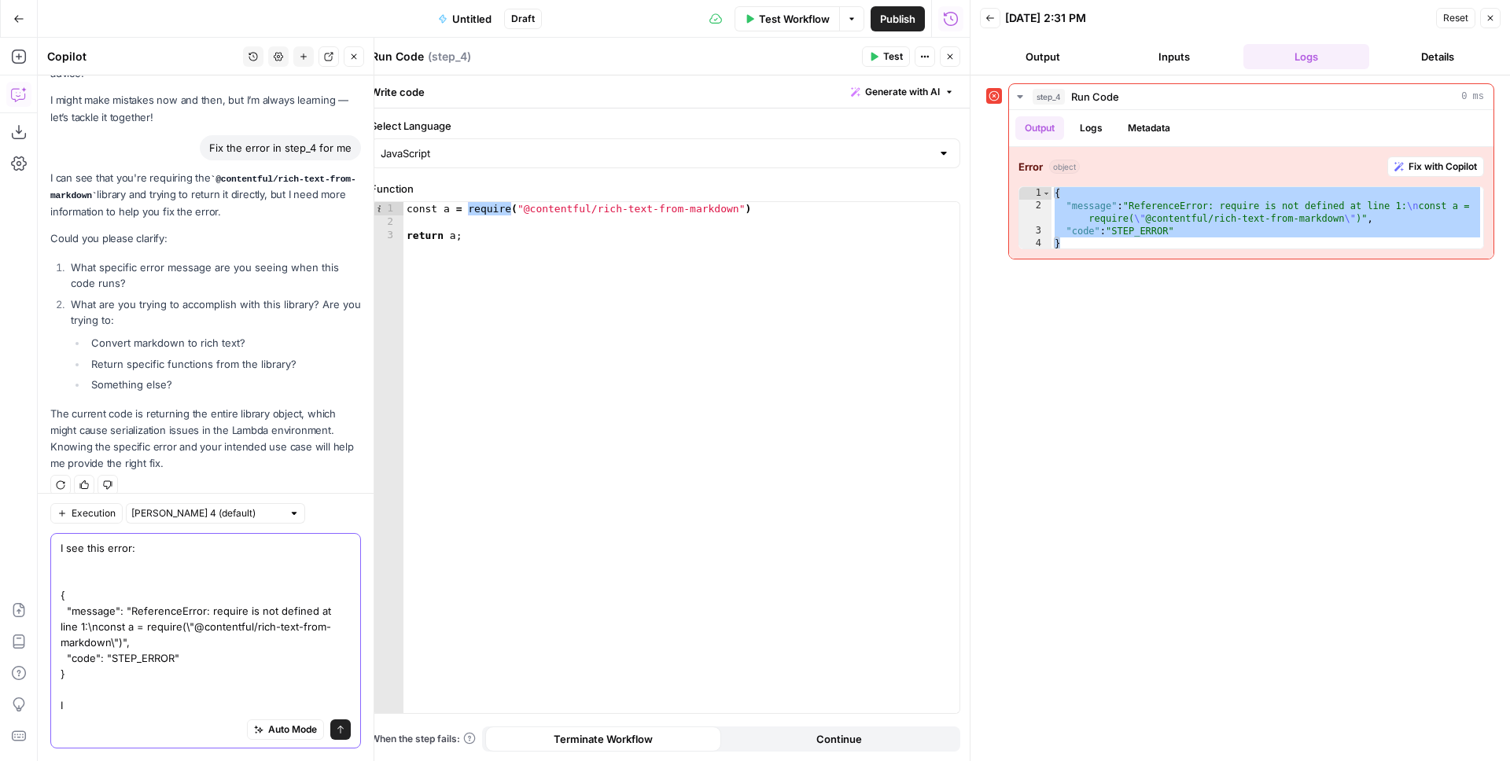
scroll to position [82, 0]
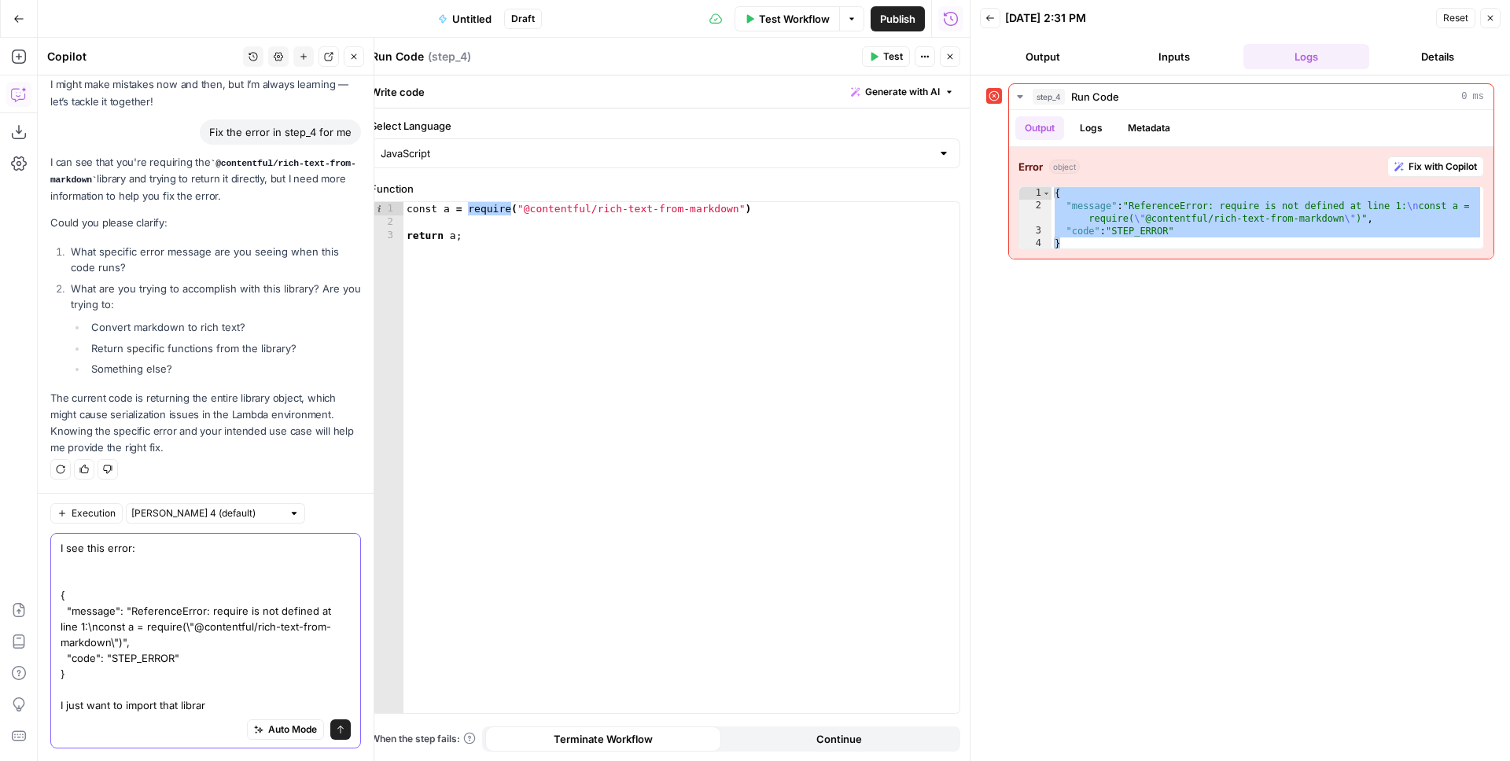
type textarea "I see this error: { "message": "ReferenceError: require is not defined at line …"
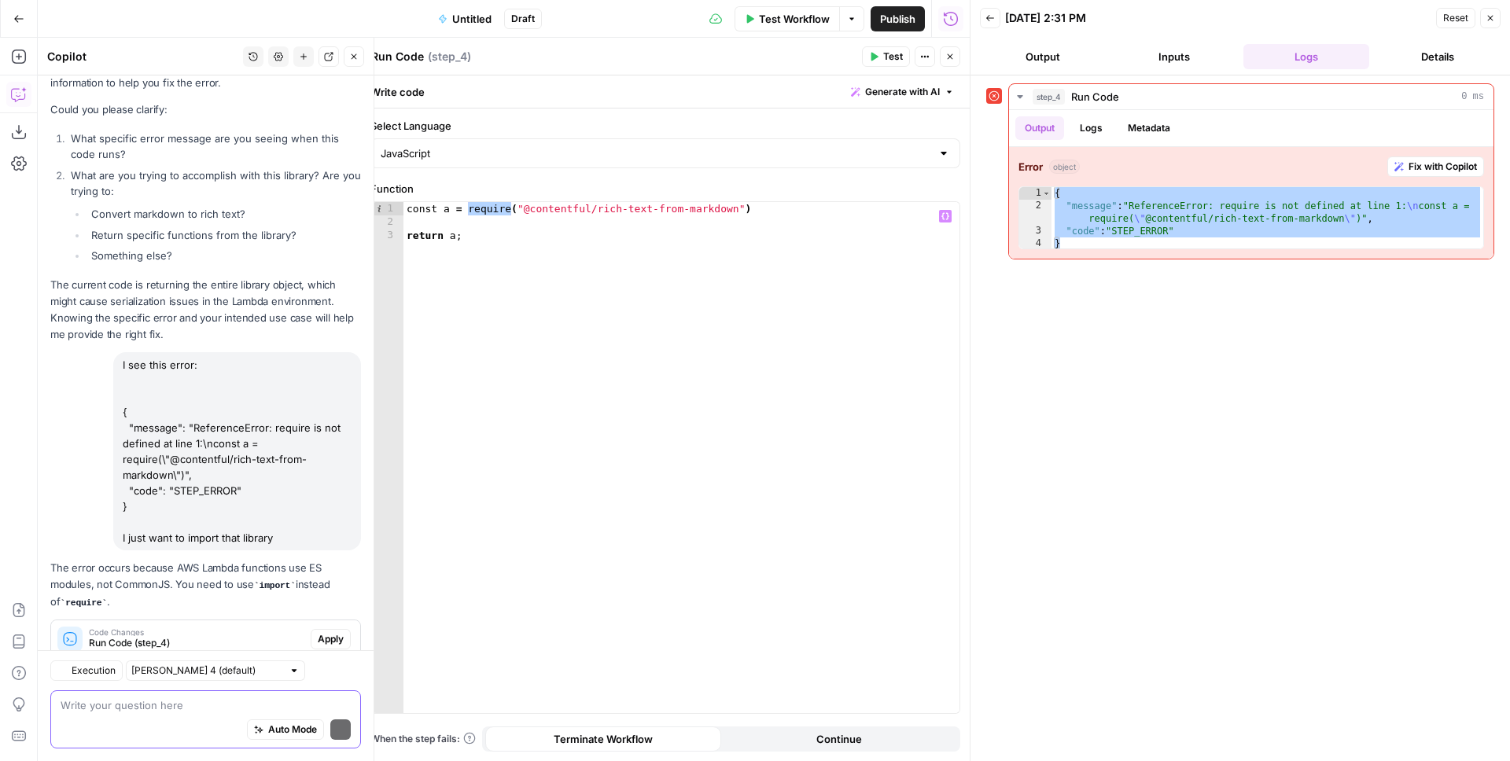
scroll to position [241, 0]
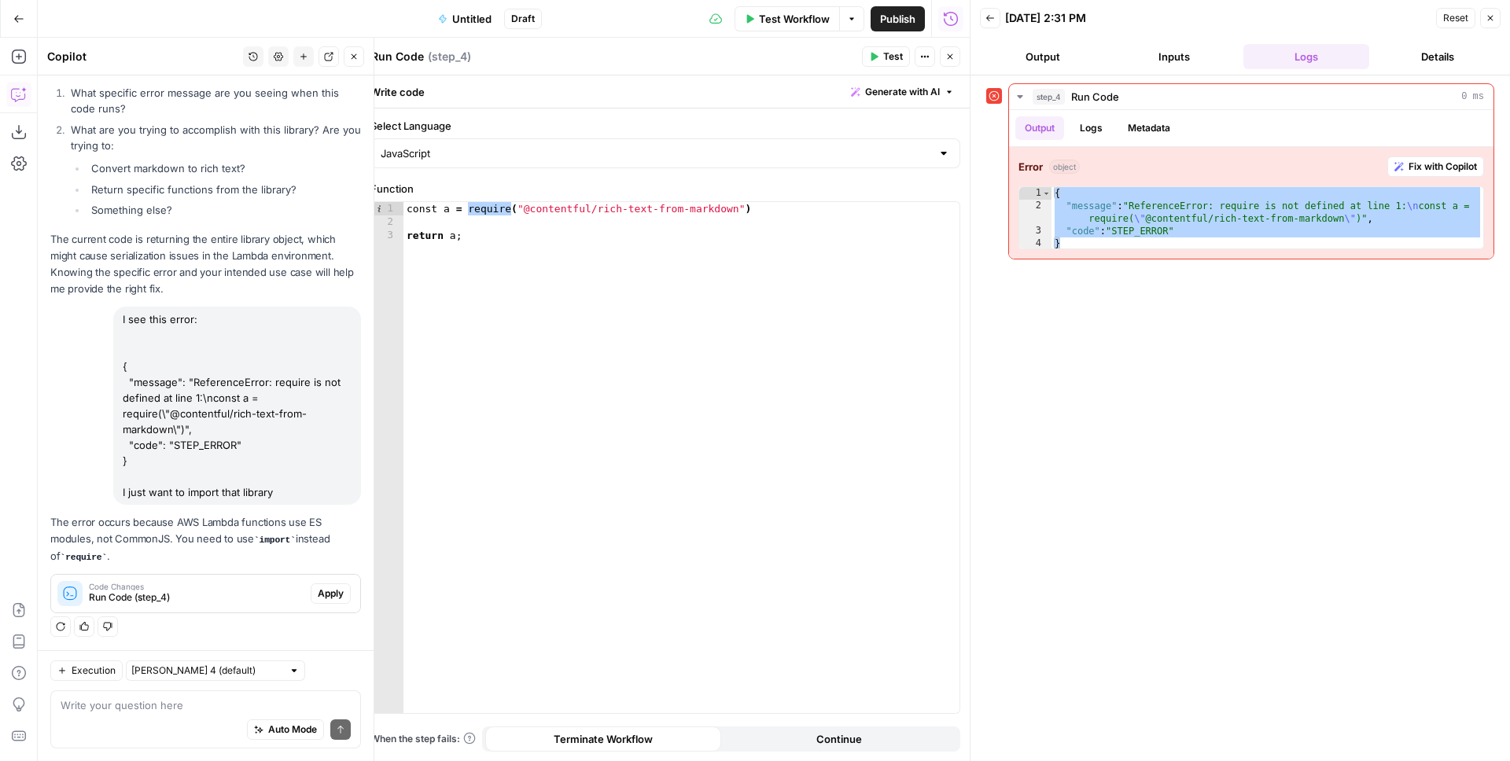
click at [318, 594] on span "Apply" at bounding box center [331, 594] width 26 height 14
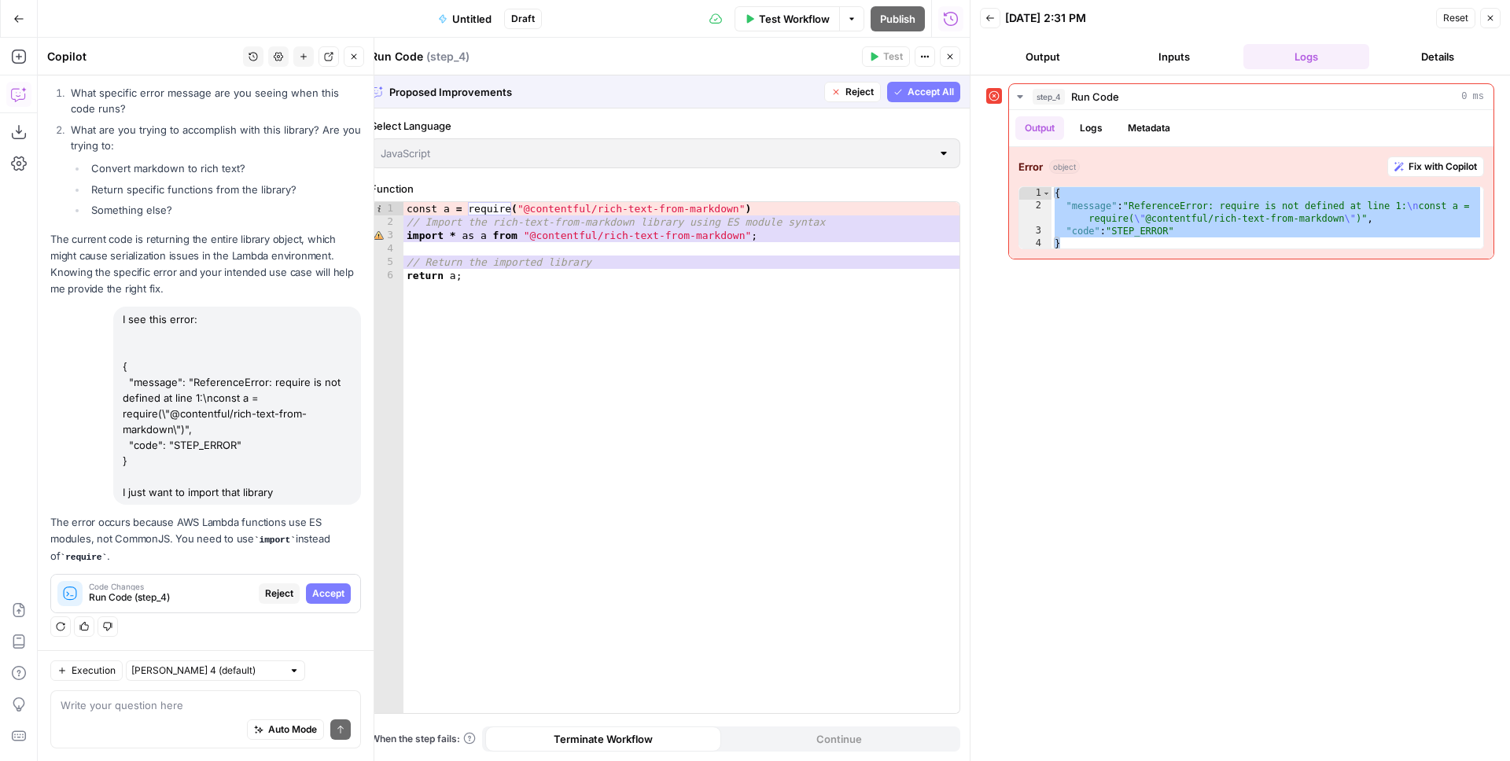
click at [908, 94] on span "Accept All" at bounding box center [931, 92] width 46 height 14
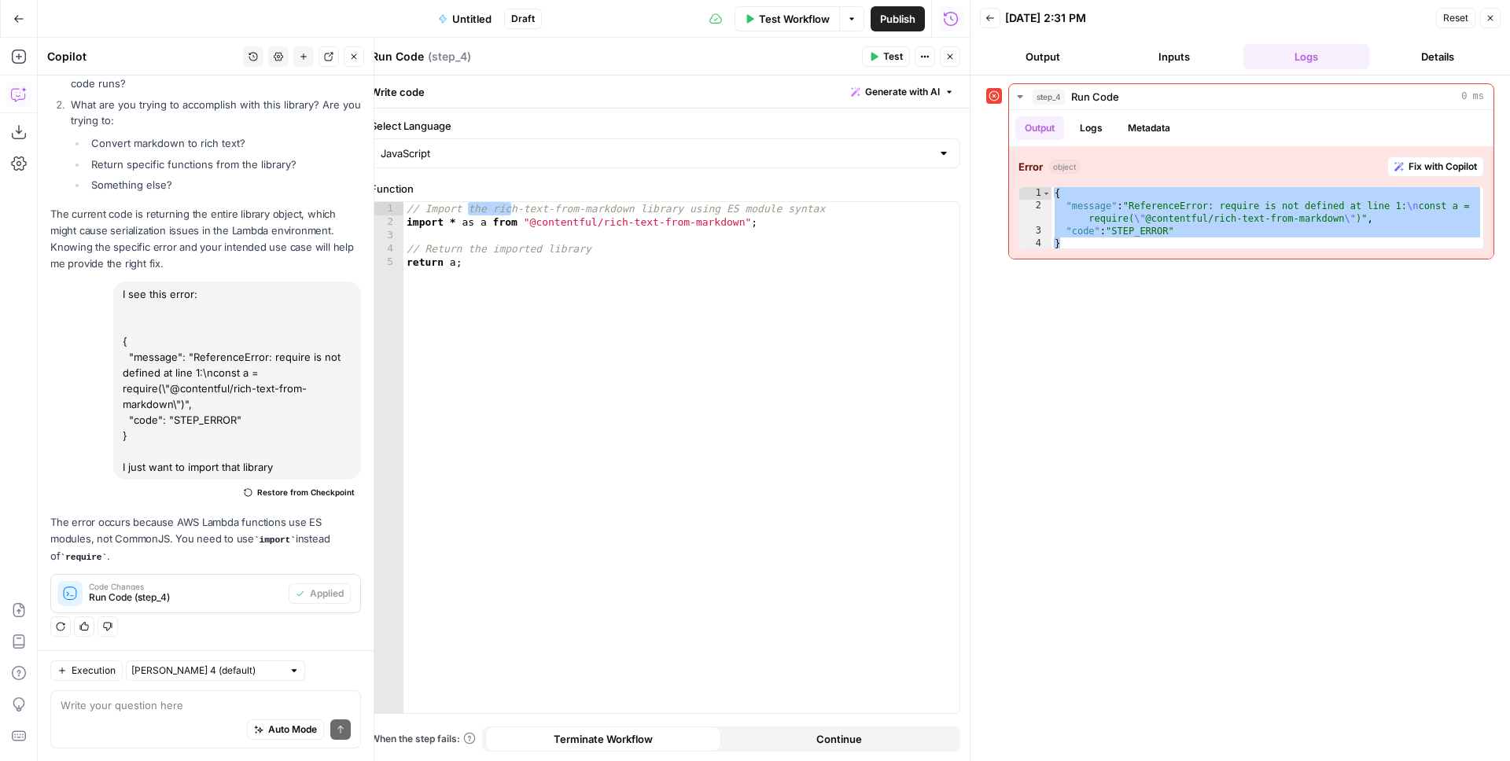
click at [890, 55] on span "Test" at bounding box center [893, 57] width 20 height 14
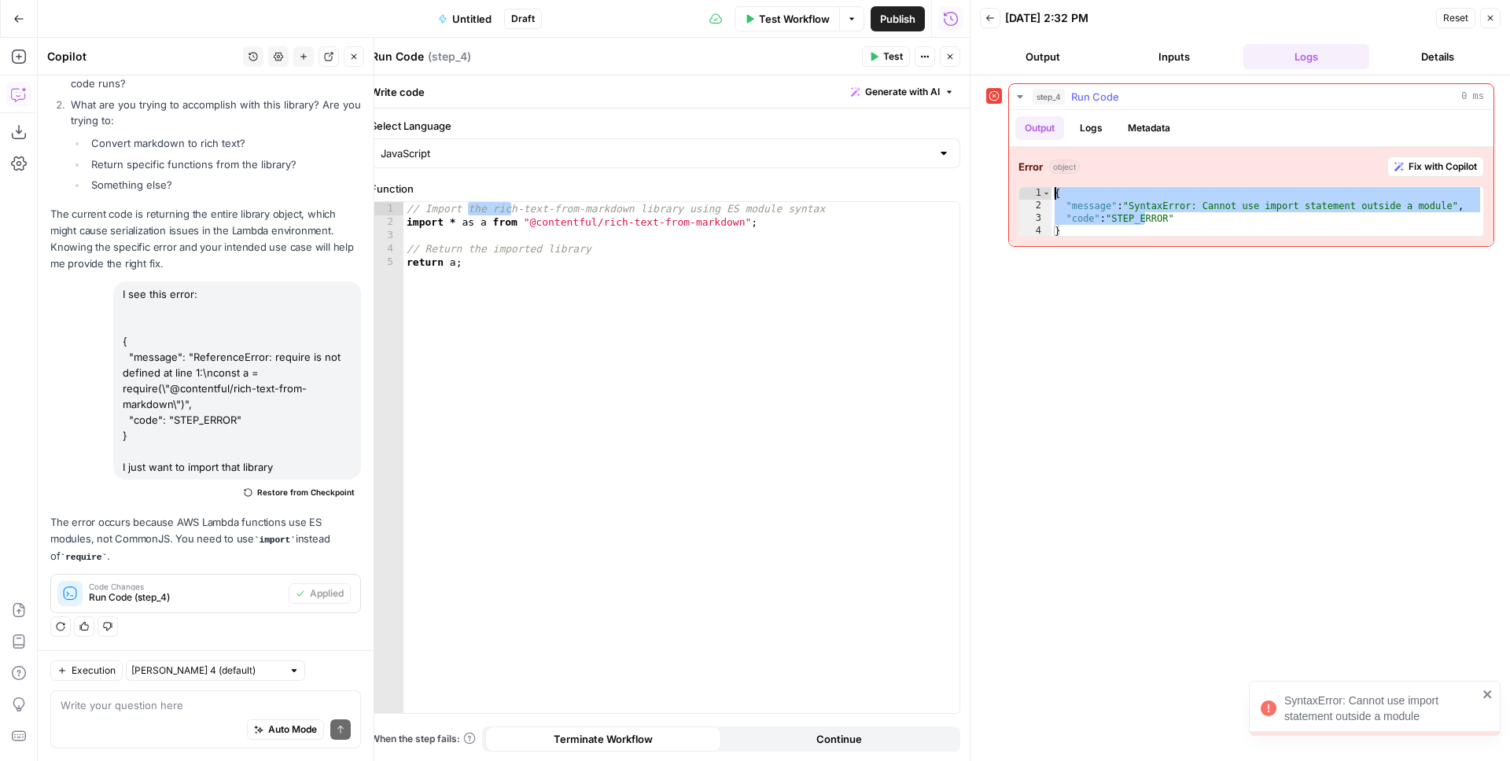
drag, startPoint x: 1143, startPoint y: 223, endPoint x: 1034, endPoint y: 187, distance: 114.4
click at [1034, 187] on div "**********" at bounding box center [1252, 211] width 466 height 50
type textarea "**********"
drag, startPoint x: 1070, startPoint y: 230, endPoint x: 1034, endPoint y: 197, distance: 48.5
click at [1049, 187] on div "**********" at bounding box center [1252, 211] width 466 height 50
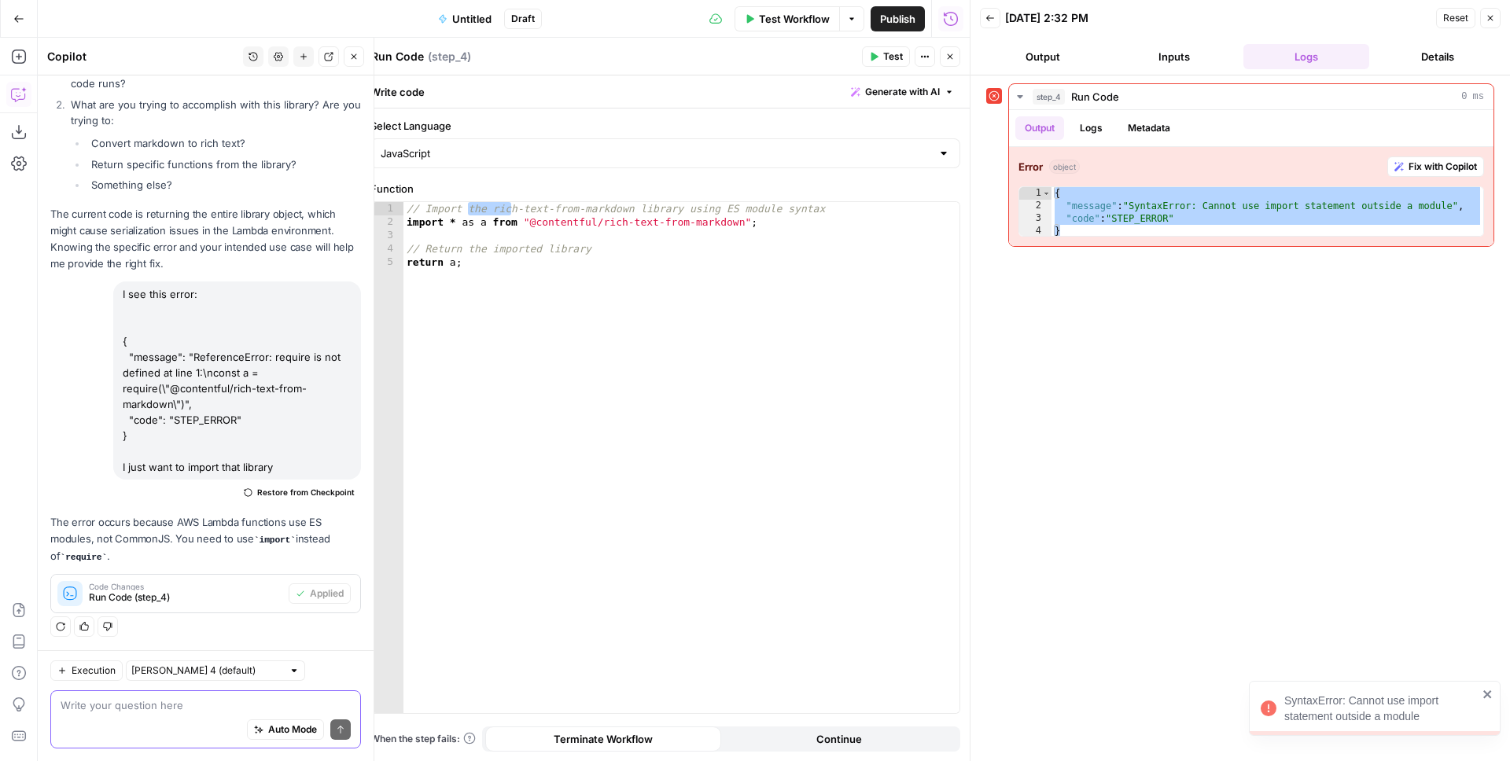
click at [120, 698] on textarea at bounding box center [206, 706] width 290 height 16
paste textarea "{ "message": "SyntaxError: Cannot use import statement outside a module", "code…"
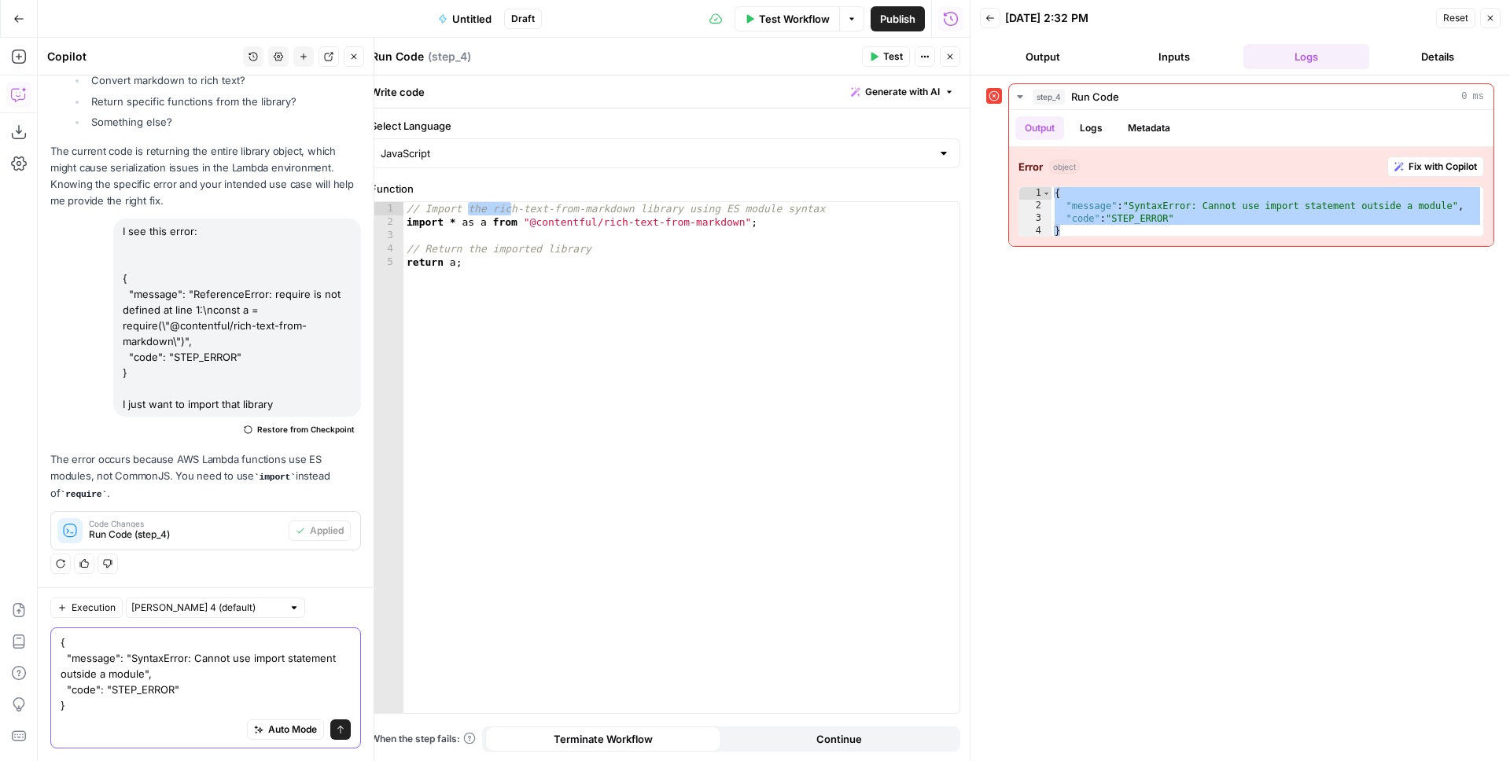
type textarea "{ "message": "SyntaxError: Cannot use import statement outside a module", "code…"
click at [336, 726] on icon "submit" at bounding box center [340, 729] width 9 height 9
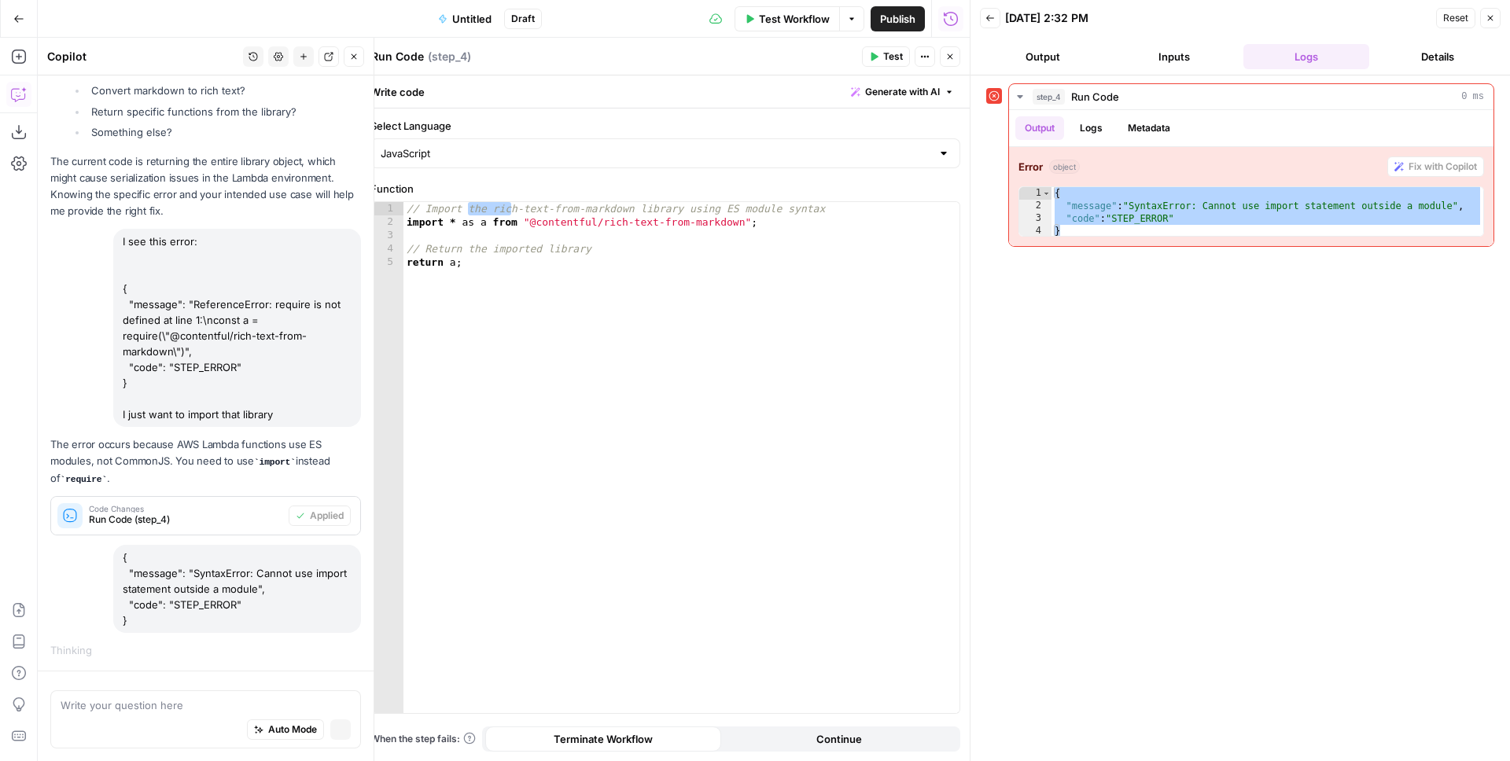
scroll to position [318, 0]
click at [557, 270] on div "// Import the rich-text-from-markdown library using ES module syntax import * a…" at bounding box center [681, 471] width 556 height 538
click at [462, 219] on div "// Import the rich-text-from-markdown library using ES module syntax import * a…" at bounding box center [681, 471] width 556 height 538
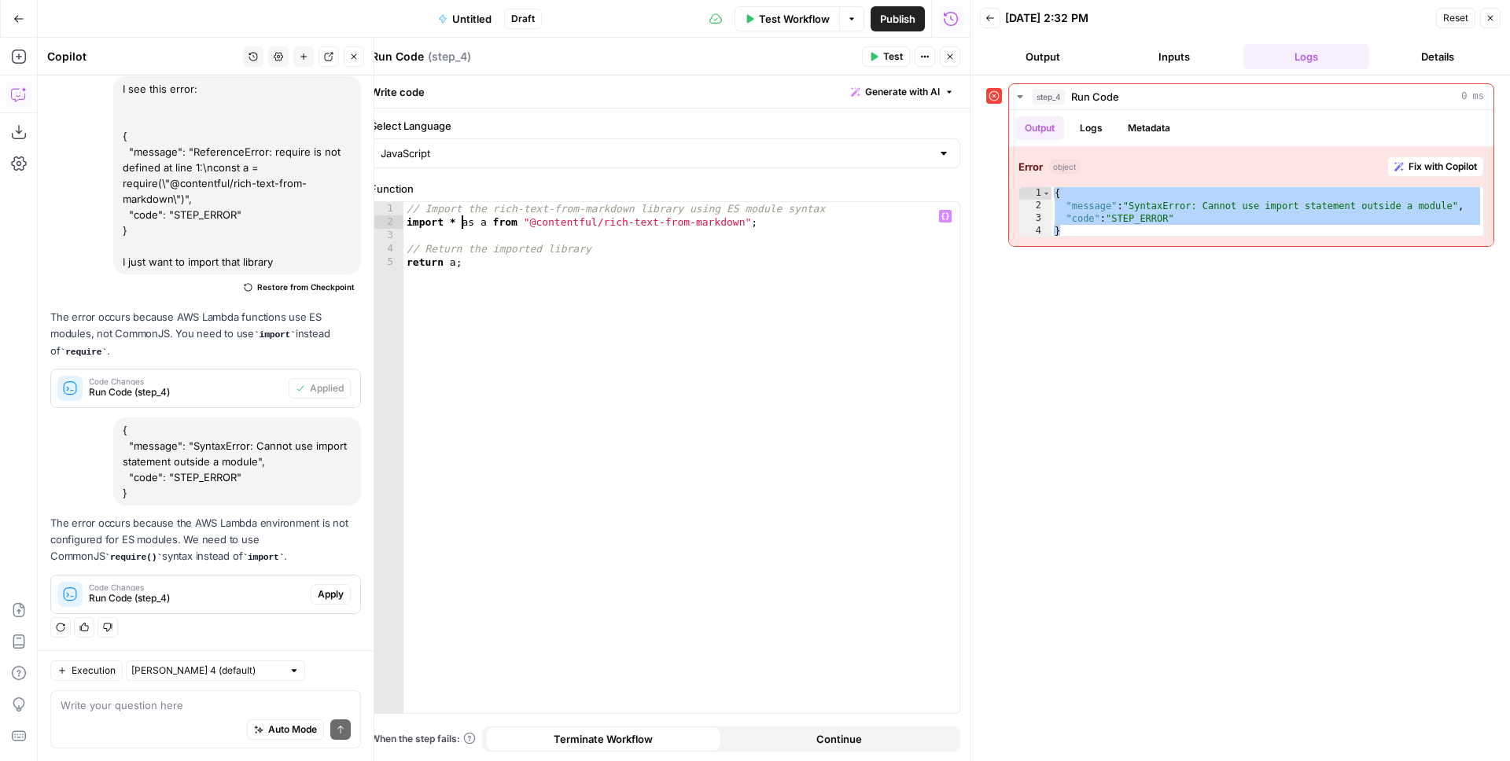
click at [318, 590] on span "Apply" at bounding box center [331, 595] width 26 height 14
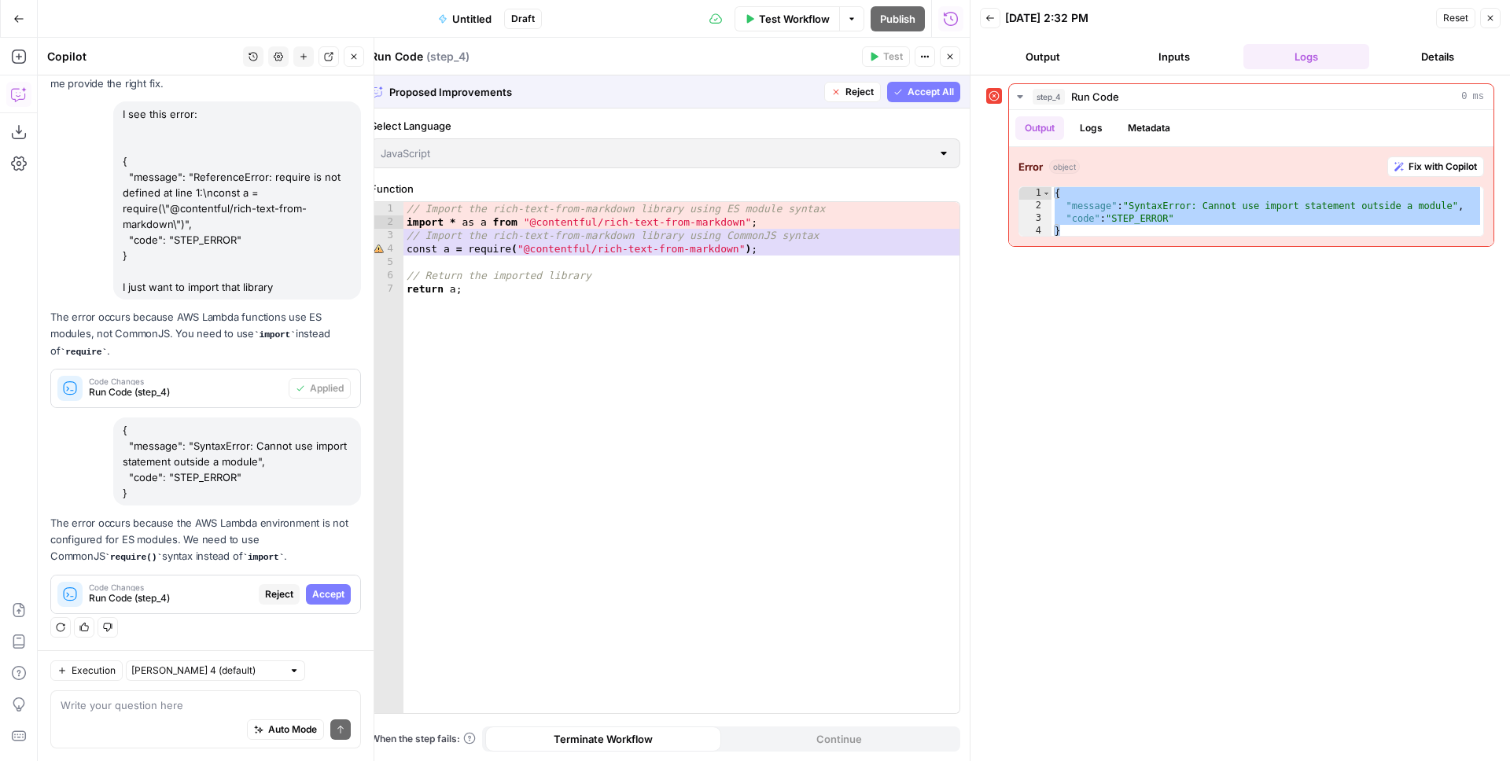
click at [921, 93] on span "Accept All" at bounding box center [931, 92] width 46 height 14
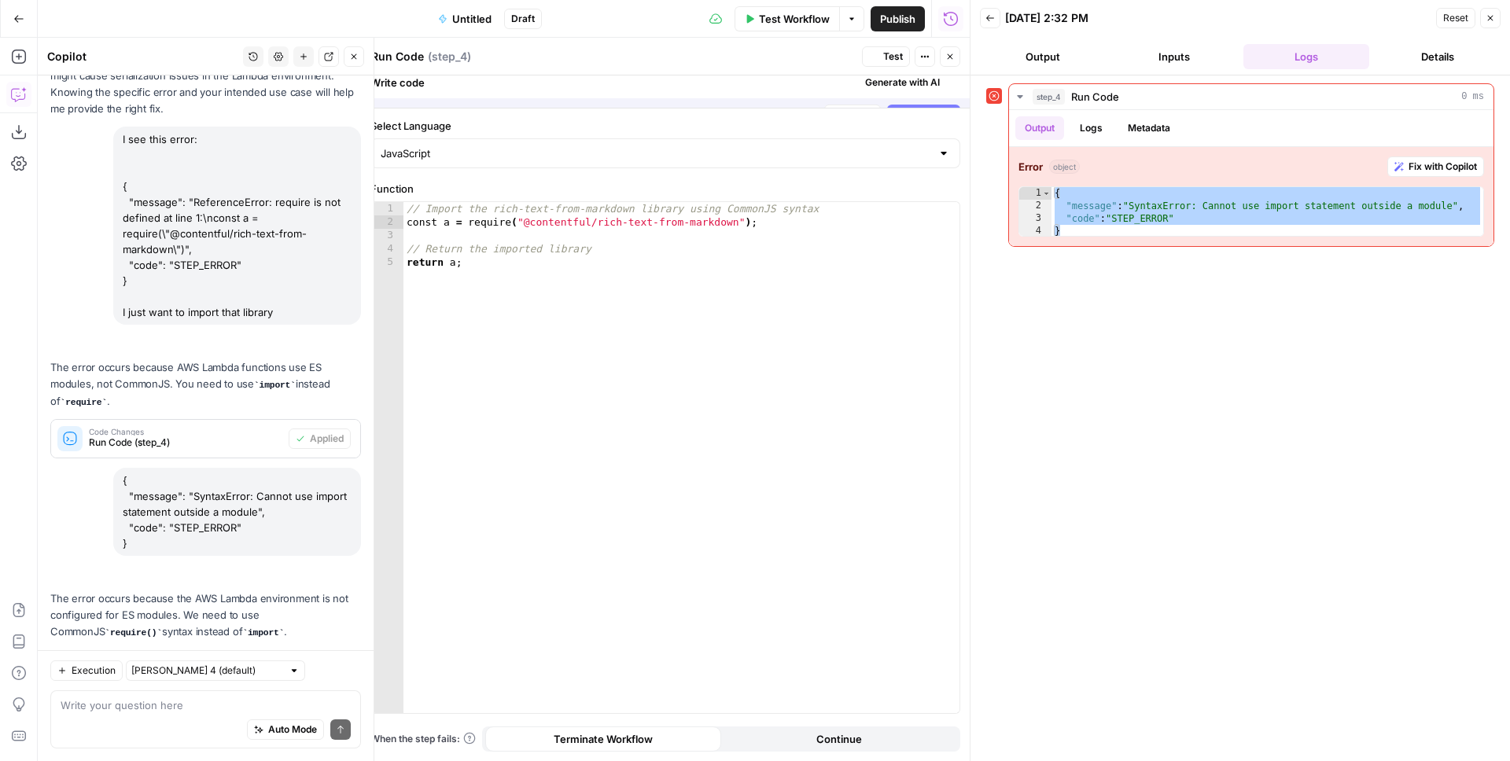
scroll to position [521, 0]
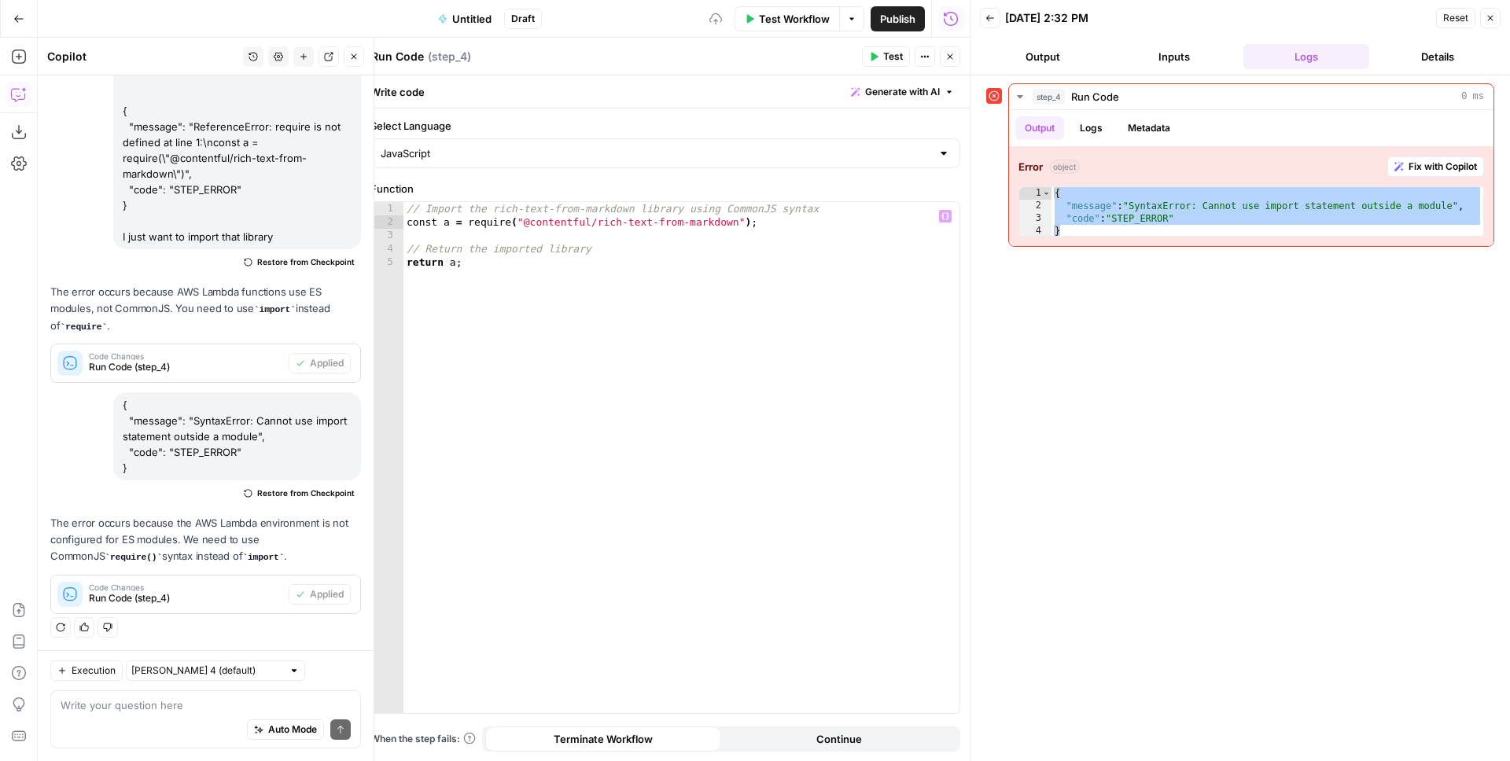
click at [882, 57] on button "Test" at bounding box center [886, 56] width 48 height 20
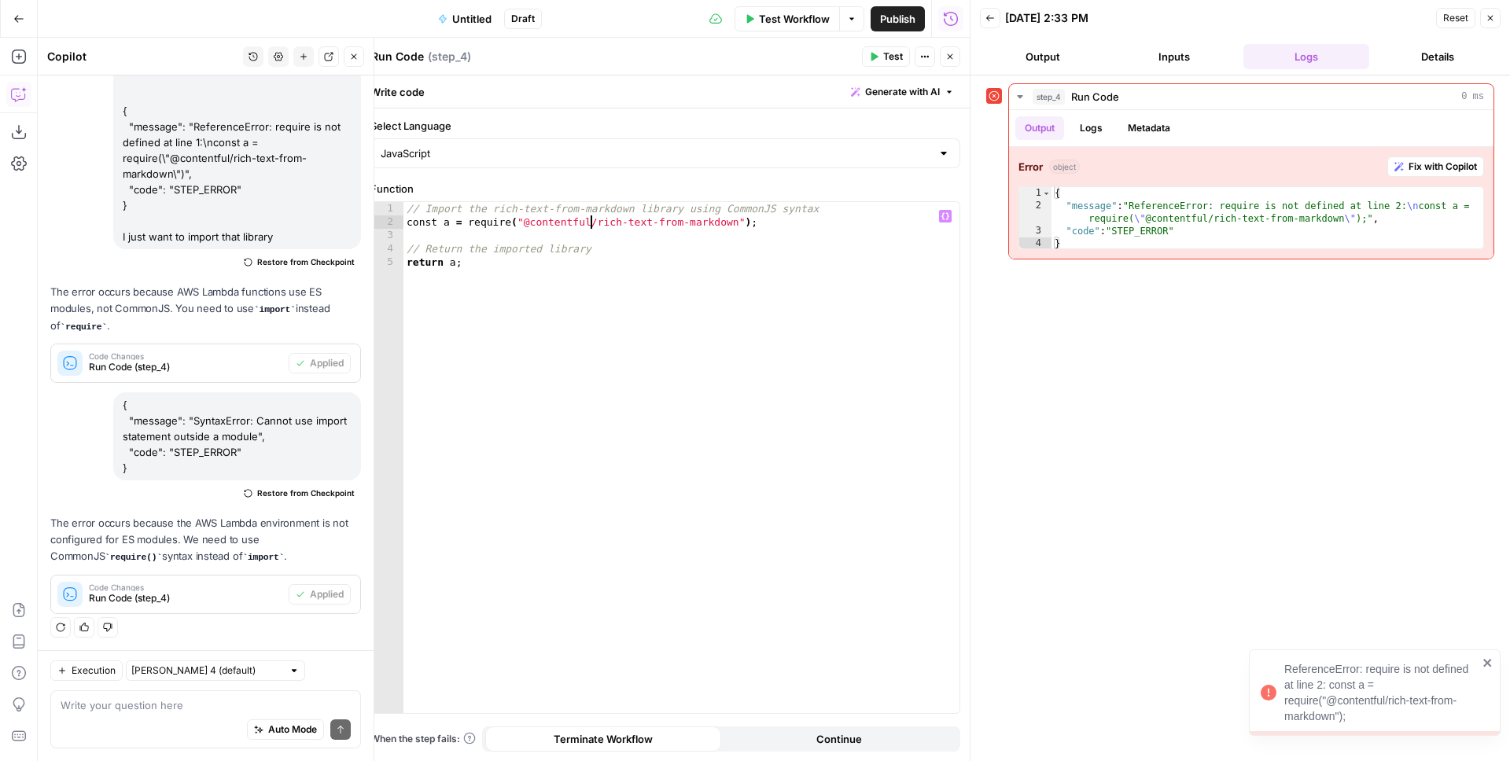
click at [589, 219] on div "// Import the rich-text-from-markdown library using CommonJS syntax const a = r…" at bounding box center [681, 471] width 556 height 538
click at [585, 219] on div "// Import the rich-text-from-markdown library using CommonJS syntax const a = r…" at bounding box center [681, 471] width 556 height 538
click at [551, 223] on div "// Import the rich-text-from-markdown library using CommonJS syntax const a = r…" at bounding box center [681, 471] width 556 height 538
click at [886, 50] on span "Test" at bounding box center [893, 57] width 20 height 14
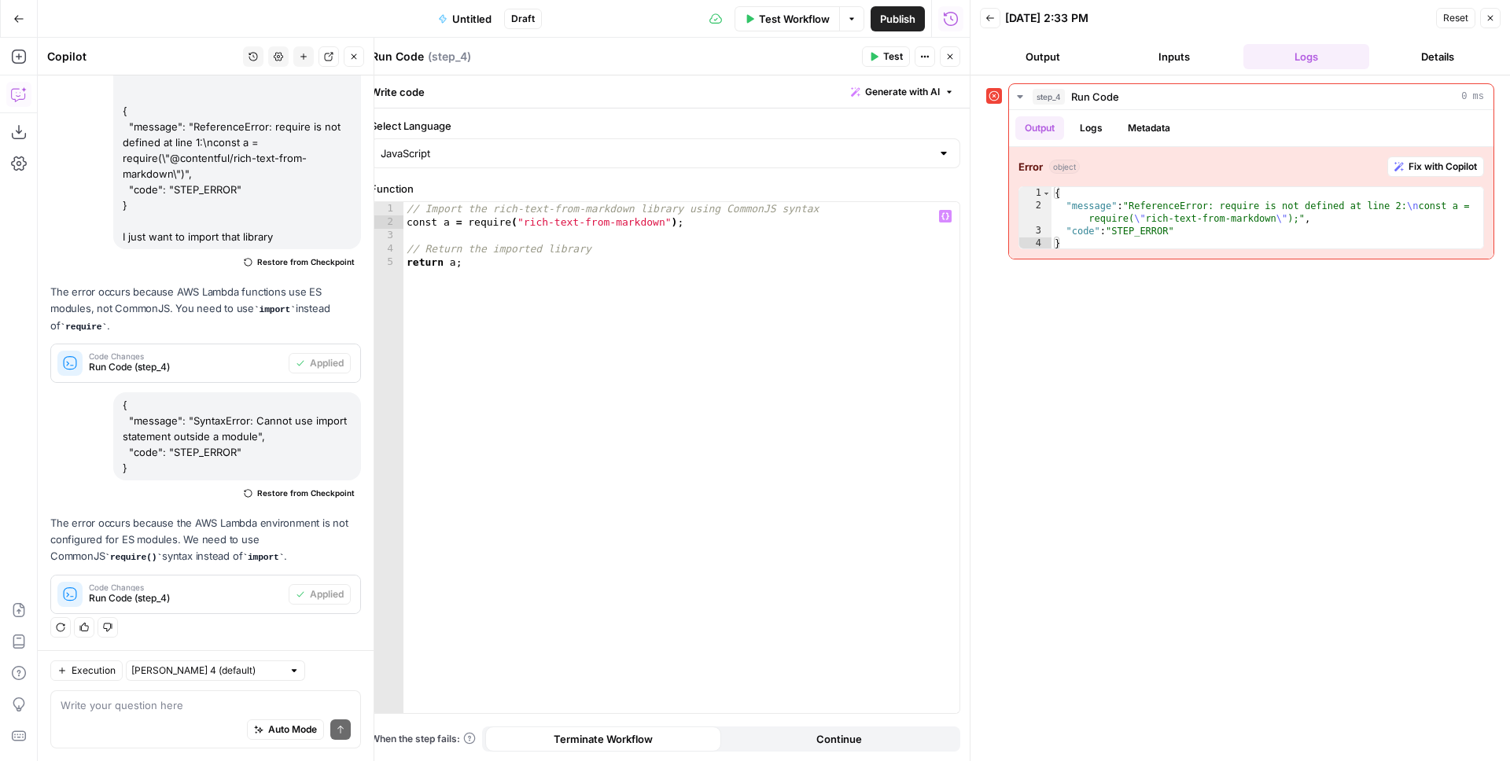
click at [502, 259] on div "// Import the rich-text-from-markdown library using CommonJS syntax const a = r…" at bounding box center [681, 471] width 556 height 538
click at [734, 220] on div "// Import the rich-text-from-markdown library using CommonJS syntax const a = r…" at bounding box center [681, 471] width 556 height 538
click at [662, 266] on div "// Import the rich-text-from-markdown library using CommonJS syntax const a = r…" at bounding box center [681, 471] width 556 height 538
type textarea "********"
click at [892, 54] on span "Test" at bounding box center [893, 57] width 20 height 14
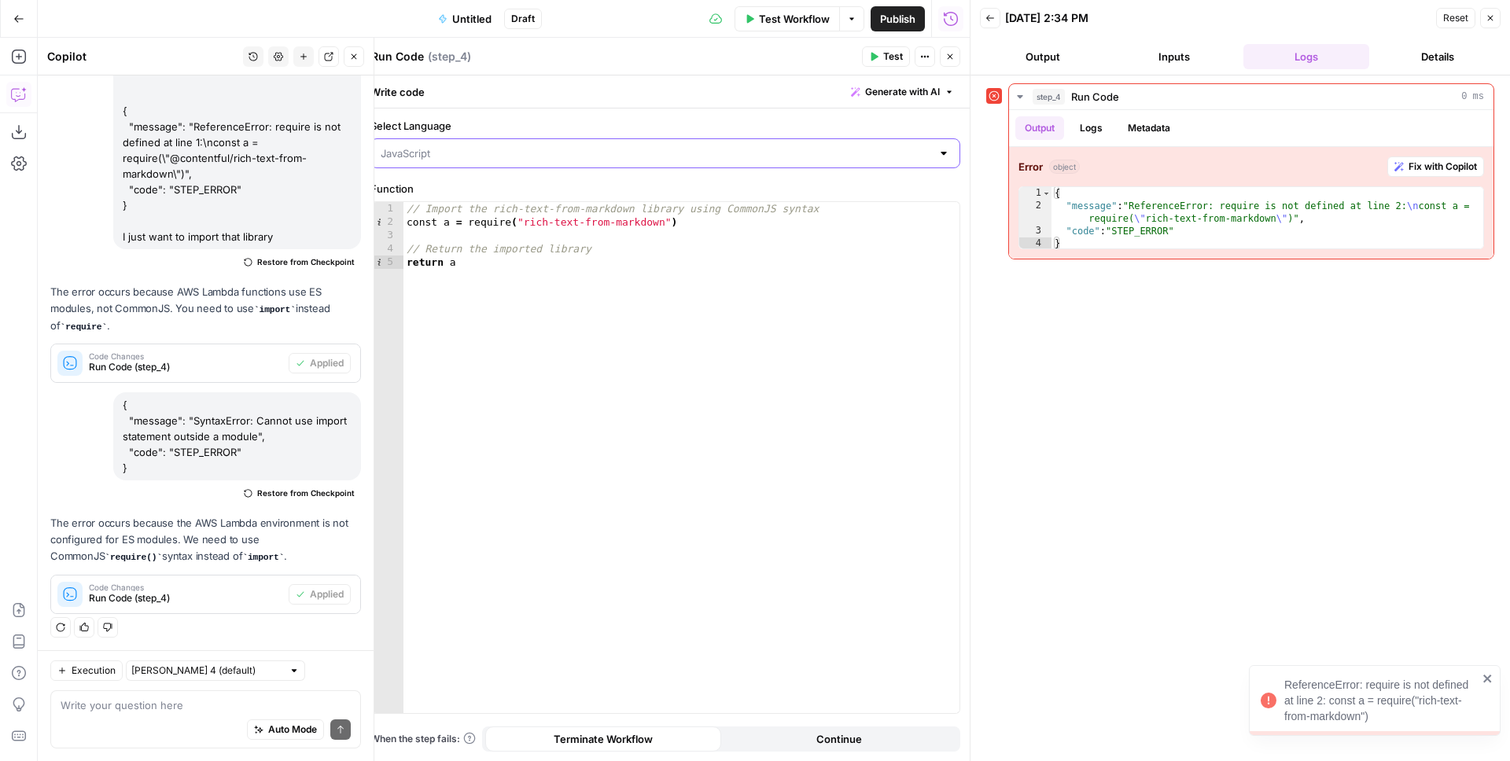
click at [551, 152] on input "Select Language" at bounding box center [656, 154] width 551 height 16
click at [475, 193] on span "JavaScript" at bounding box center [663, 193] width 525 height 16
type input "JavaScript"
type textarea "**********"
click at [588, 250] on div "// Import the rich-text-from-markdown library using CommonJS syntax const a = r…" at bounding box center [681, 471] width 556 height 538
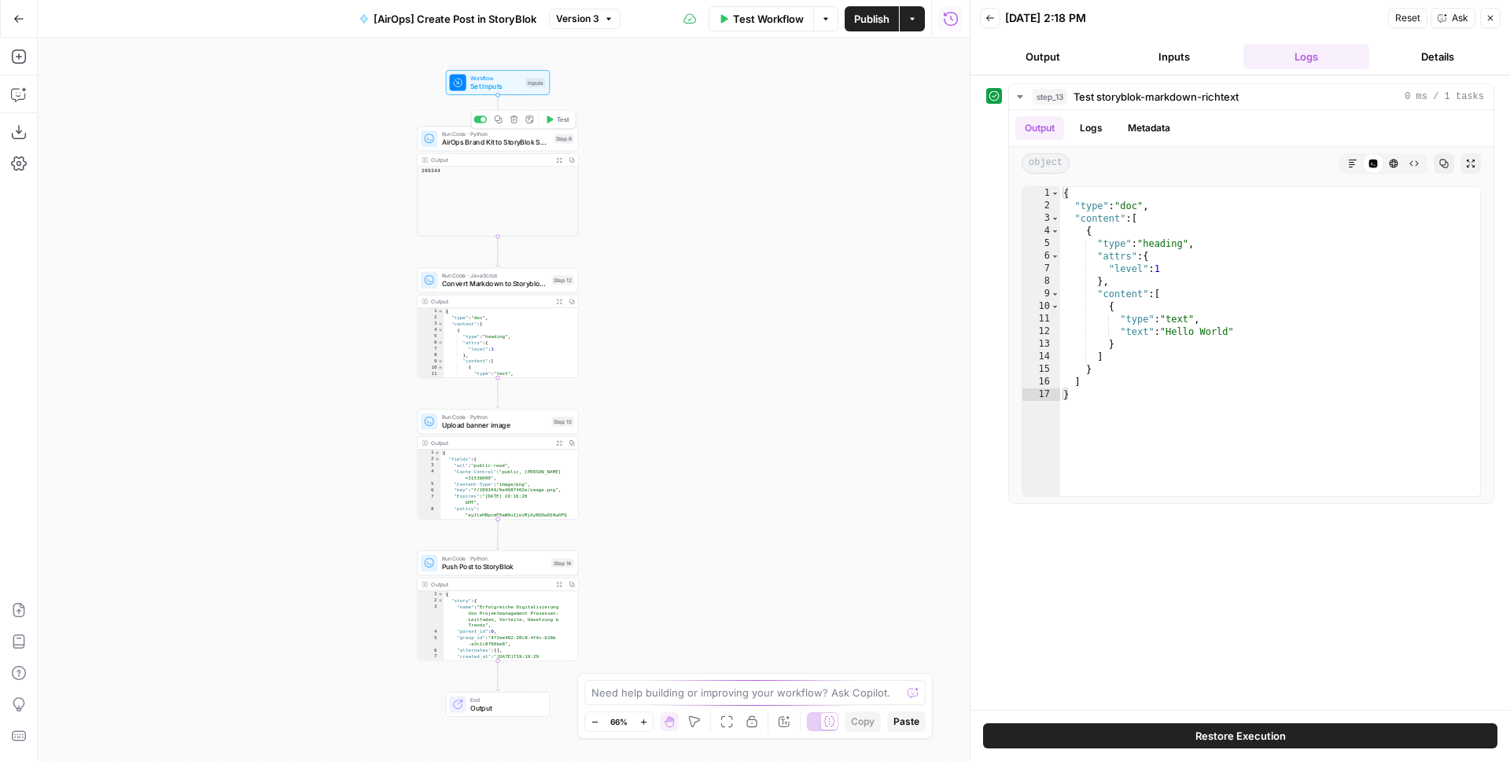
click at [504, 144] on span "AirOps Brand Kit to StoryBlok Space ID" at bounding box center [496, 142] width 109 height 10
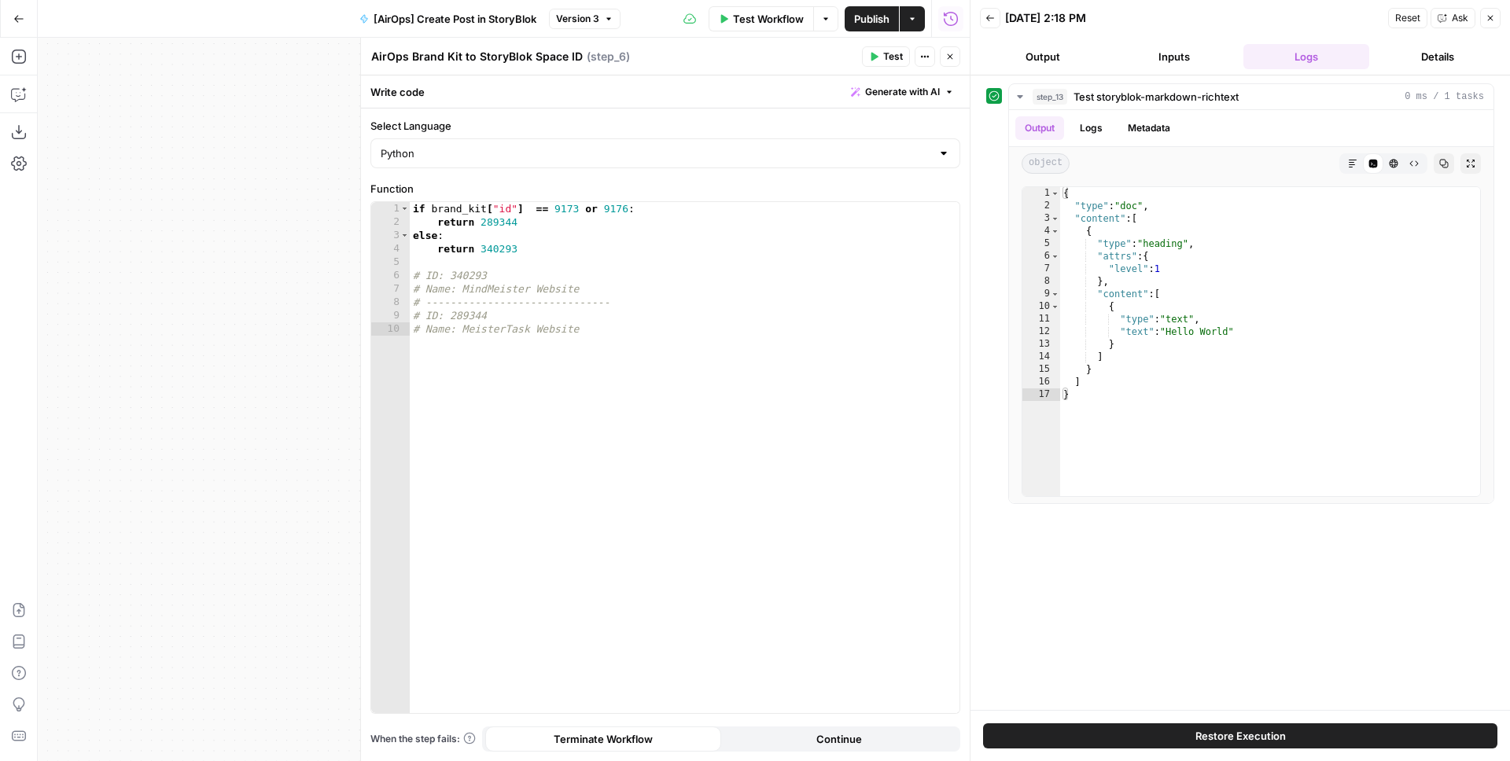
click at [950, 57] on icon "button" at bounding box center [951, 57] width 6 height 6
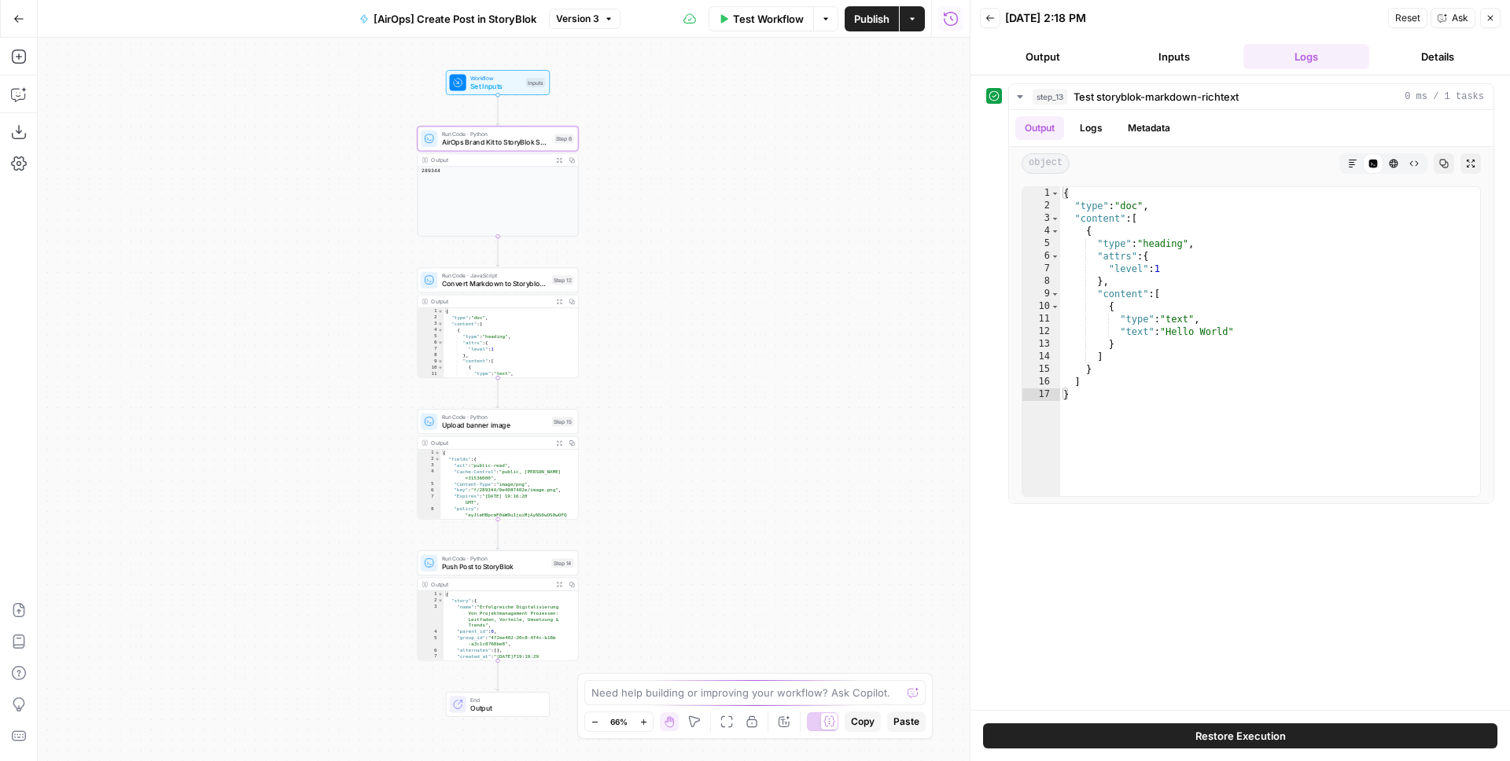
click at [536, 287] on span "Convert Markdown to Storyblok Rich Text" at bounding box center [495, 283] width 106 height 10
